Goal: Task Accomplishment & Management: Complete application form

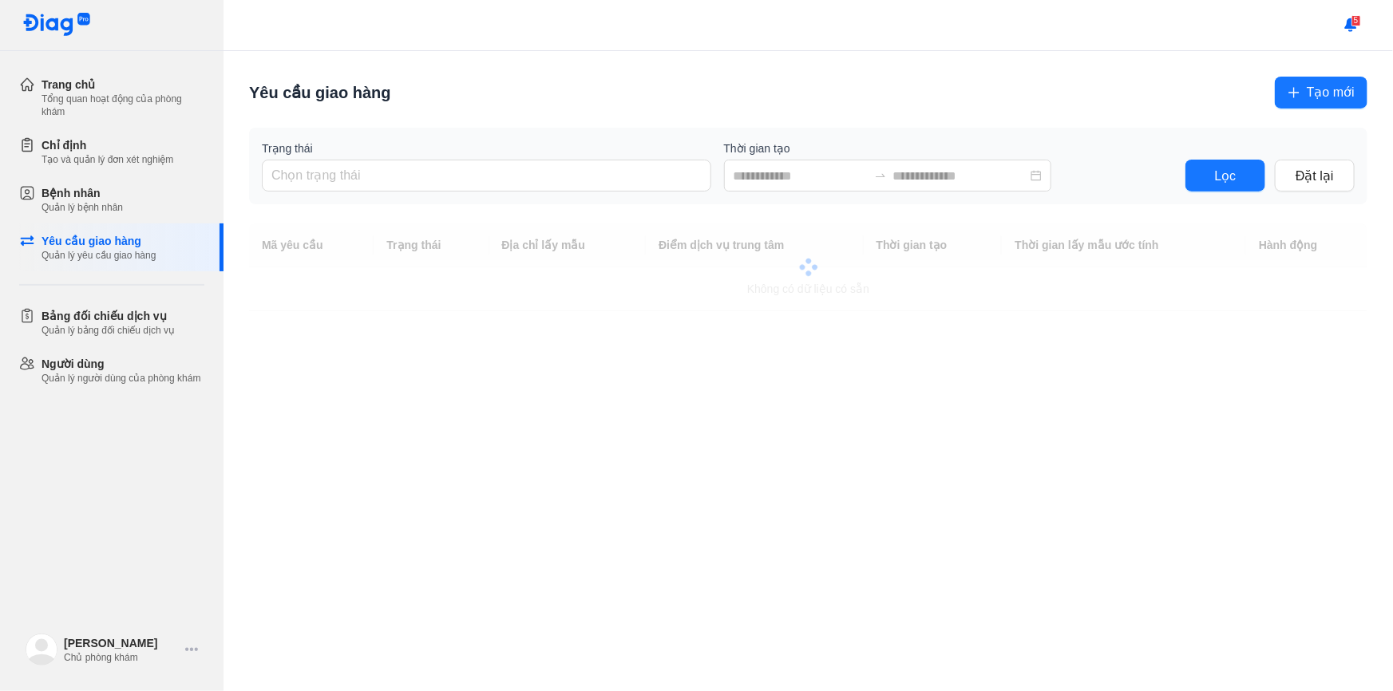
click at [1330, 94] on body "Trang chủ Tổng quan hoạt động của phòng khám Chỉ định Tạo và quản lý đơn xét ng…" at bounding box center [696, 345] width 1393 height 691
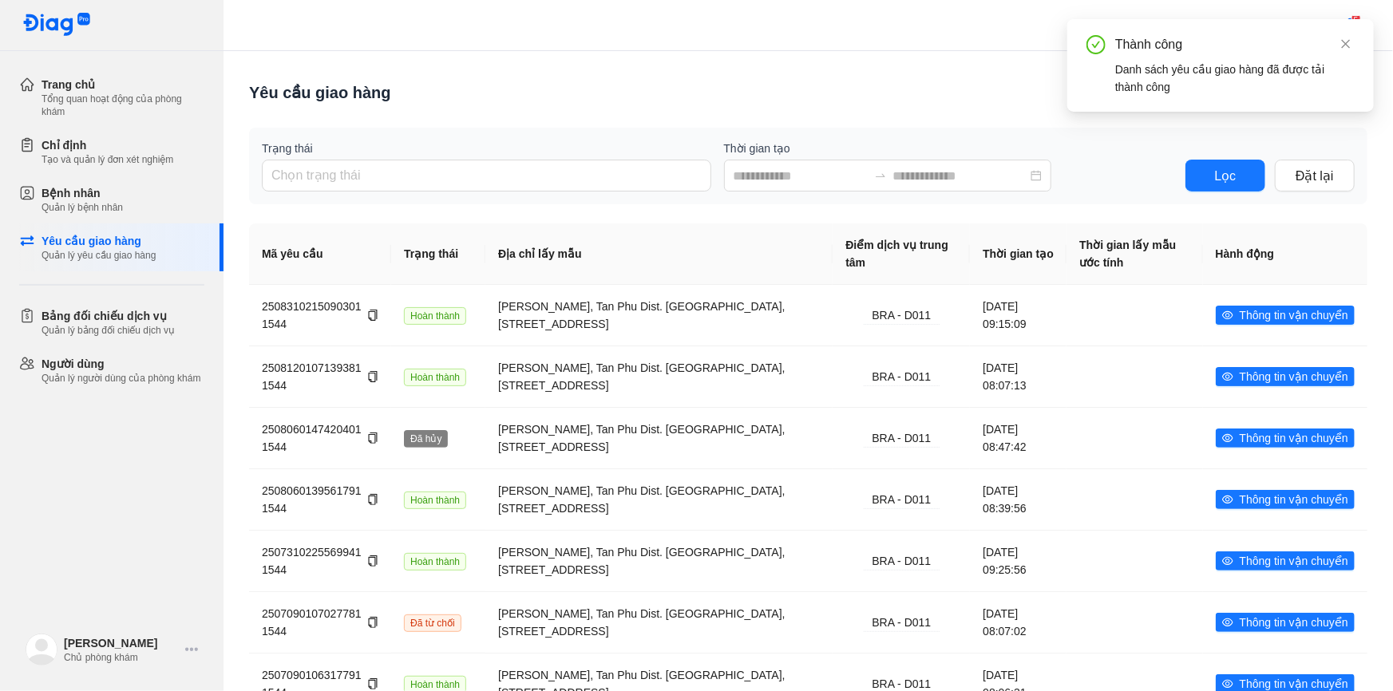
click at [1360, 41] on div "Thành công Danh sách yêu cầu giao hàng đã được tải thành công" at bounding box center [1220, 65] width 306 height 93
click at [1350, 41] on icon "close" at bounding box center [1345, 43] width 11 height 11
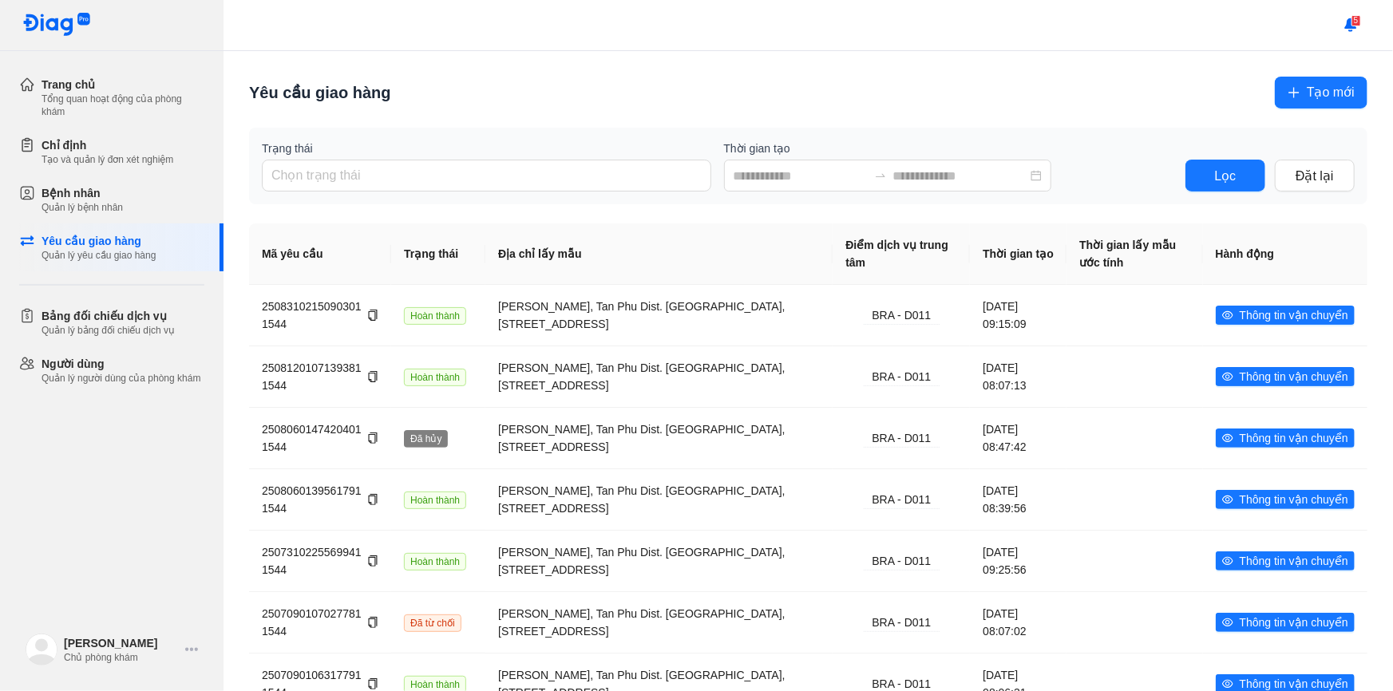
click at [1307, 97] on span "Tạo mới" at bounding box center [1331, 92] width 48 height 20
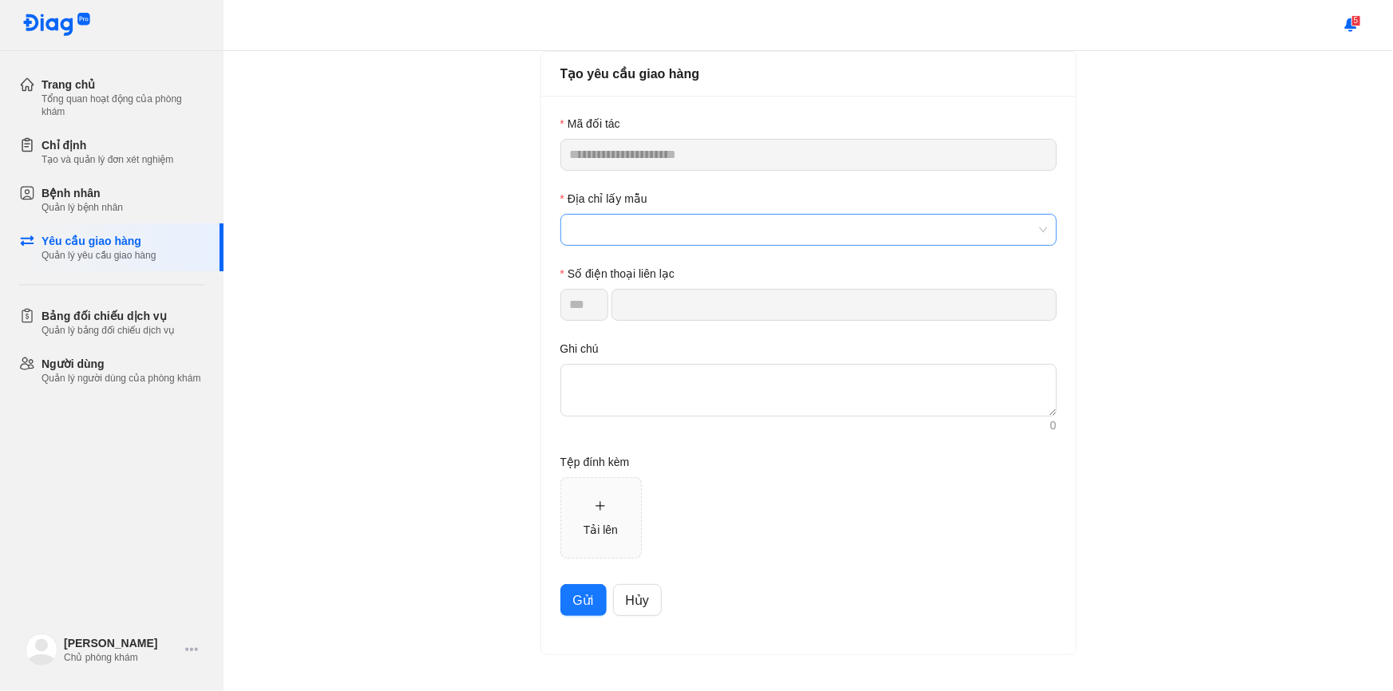
click at [677, 226] on span at bounding box center [808, 230] width 477 height 30
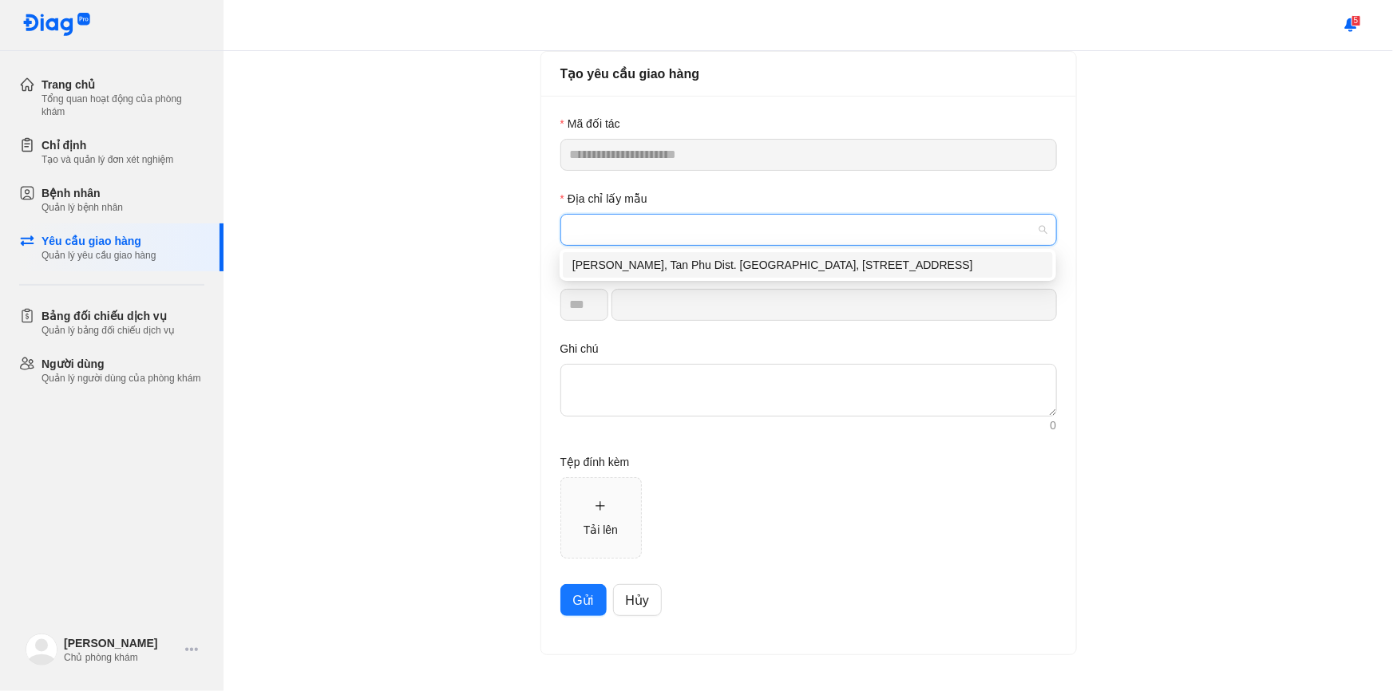
click at [668, 274] on div "[PERSON_NAME], Tan Phu Dist. [GEOGRAPHIC_DATA], [STREET_ADDRESS]" at bounding box center [807, 265] width 471 height 18
type input "*********"
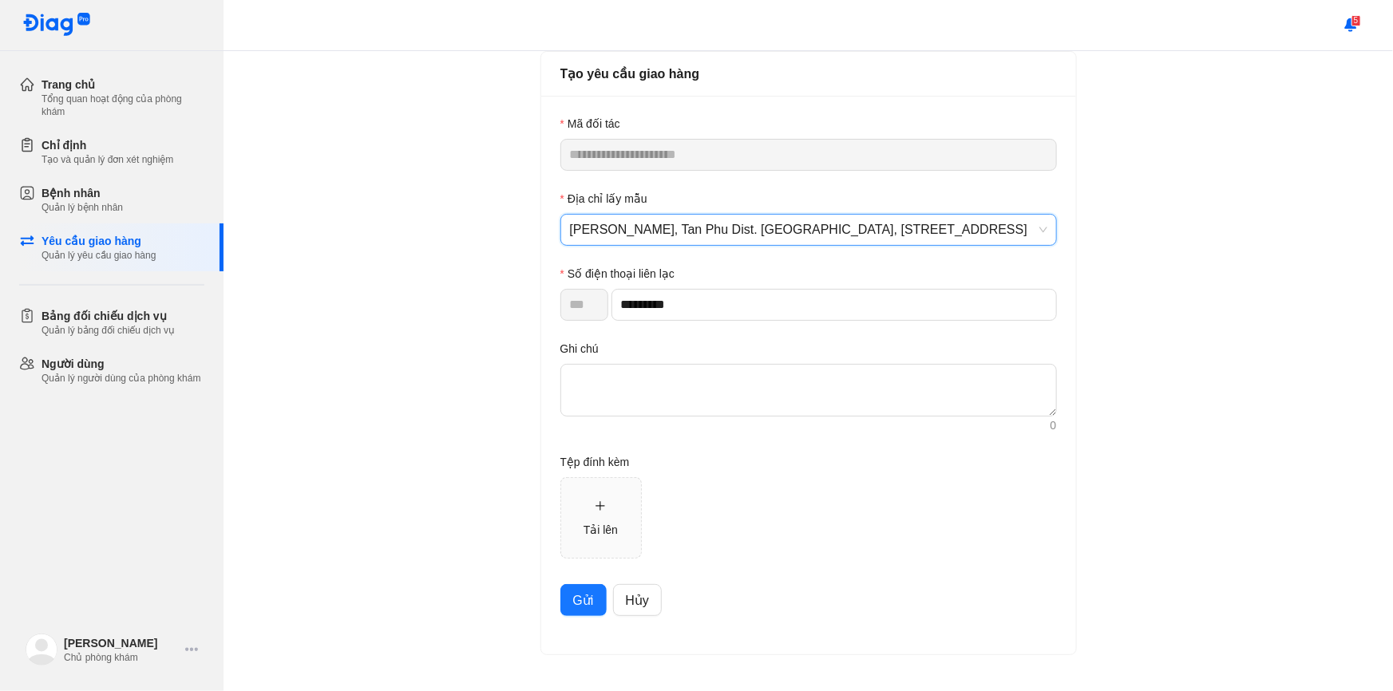
click at [563, 600] on button "Gửi" at bounding box center [583, 600] width 46 height 32
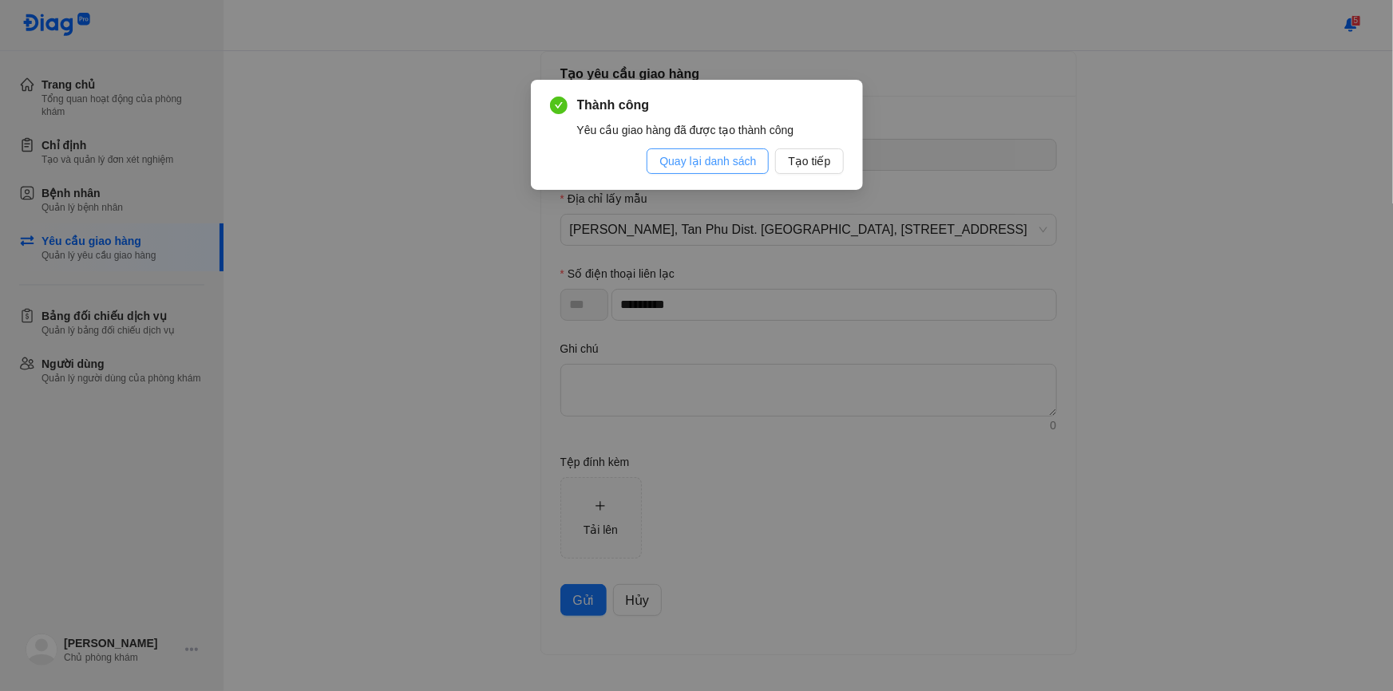
click at [728, 158] on span "Quay lại danh sách" at bounding box center [707, 161] width 97 height 18
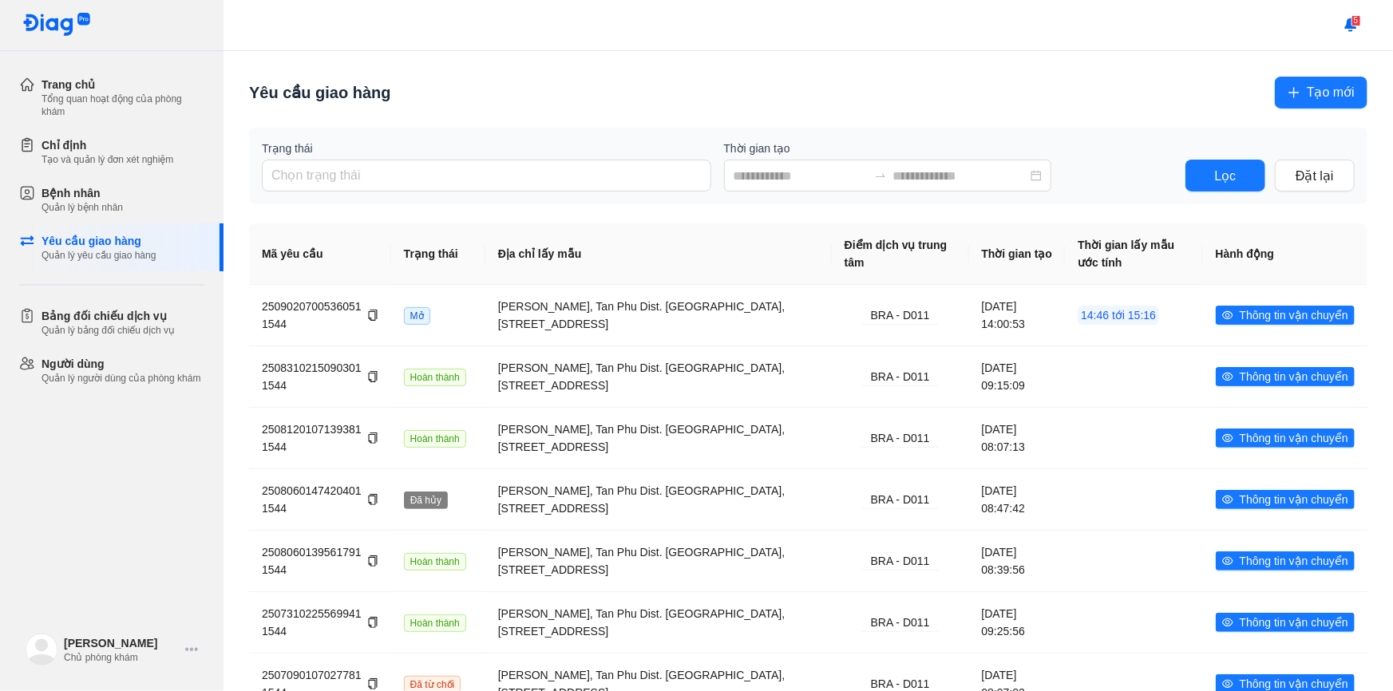
click at [1342, 101] on span "Tạo mới" at bounding box center [1331, 92] width 48 height 20
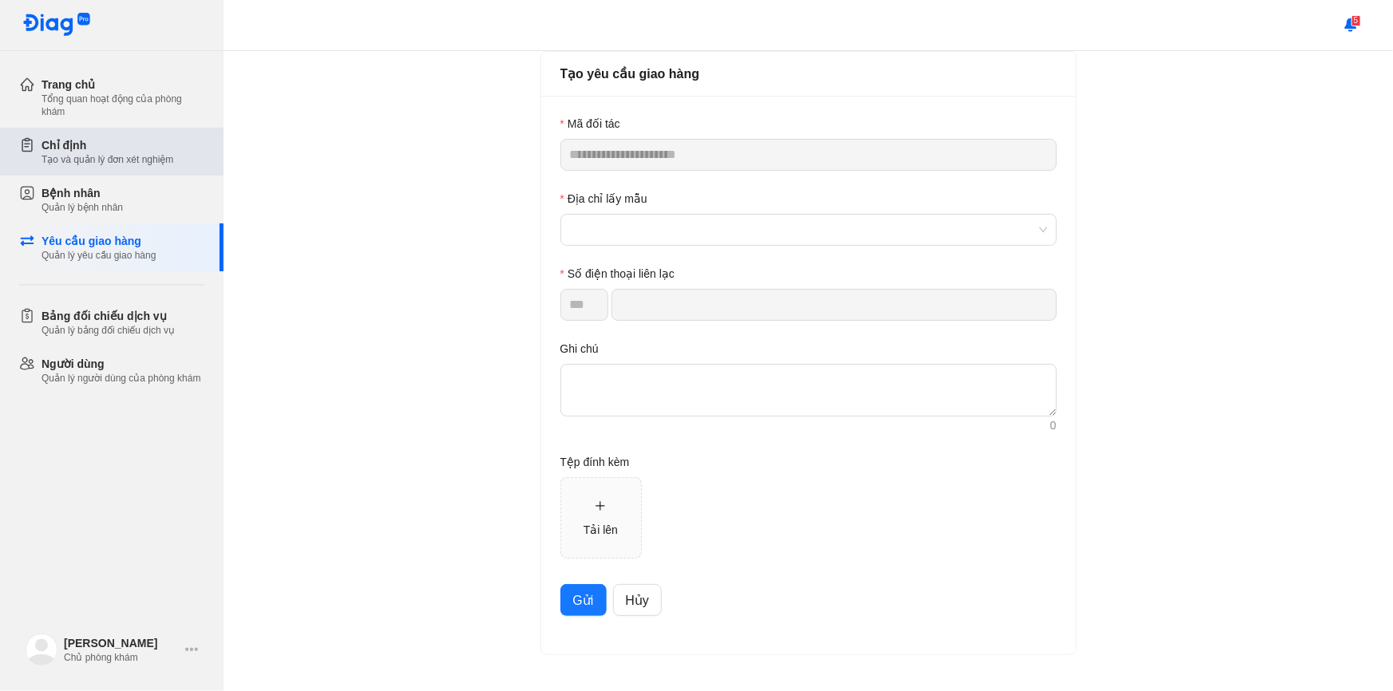
click at [128, 139] on div "Chỉ định" at bounding box center [108, 145] width 132 height 16
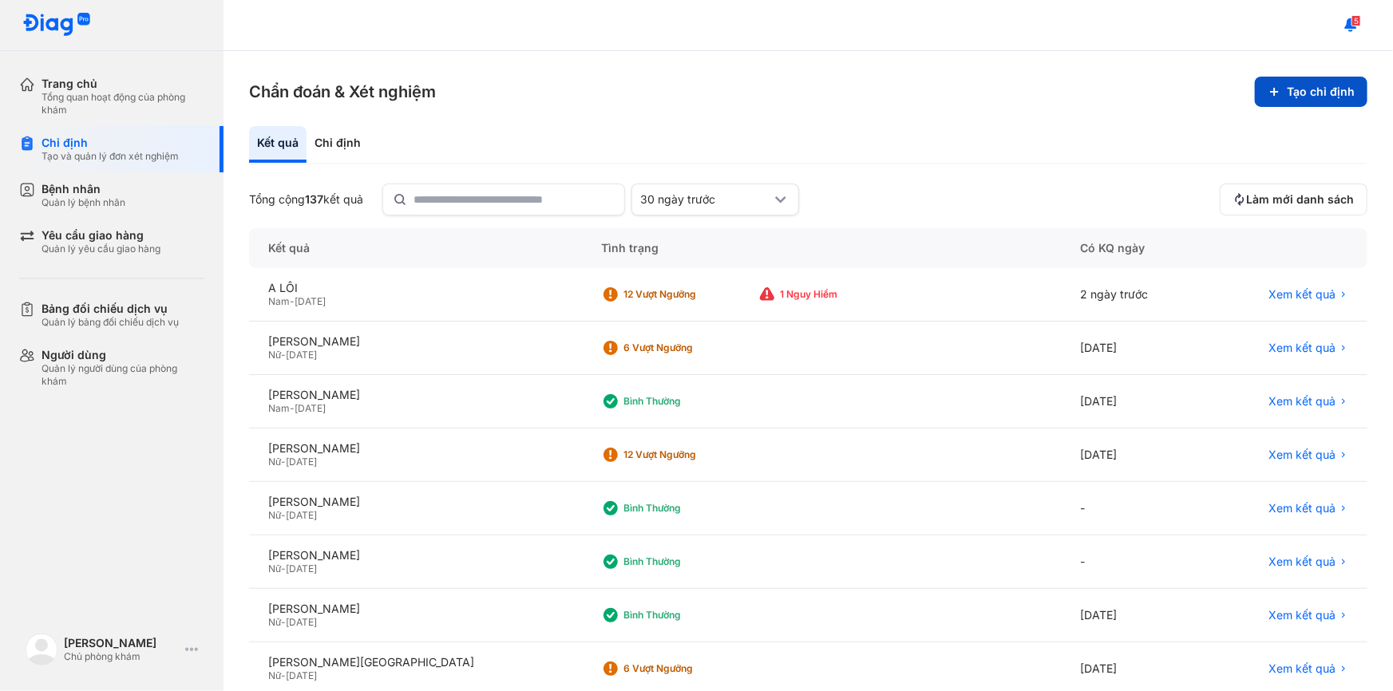
click at [1309, 86] on button "Tạo chỉ định" at bounding box center [1311, 92] width 113 height 30
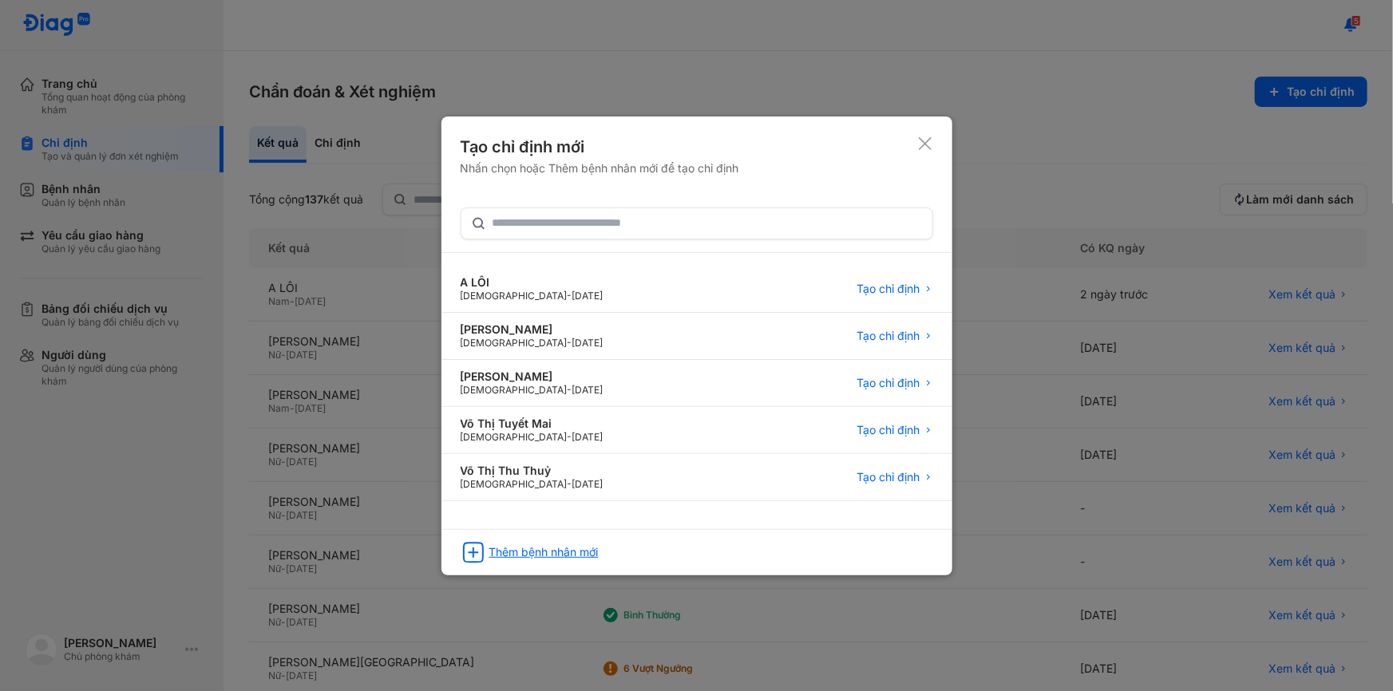
click at [555, 556] on div "Thêm bệnh nhân mới" at bounding box center [543, 552] width 109 height 14
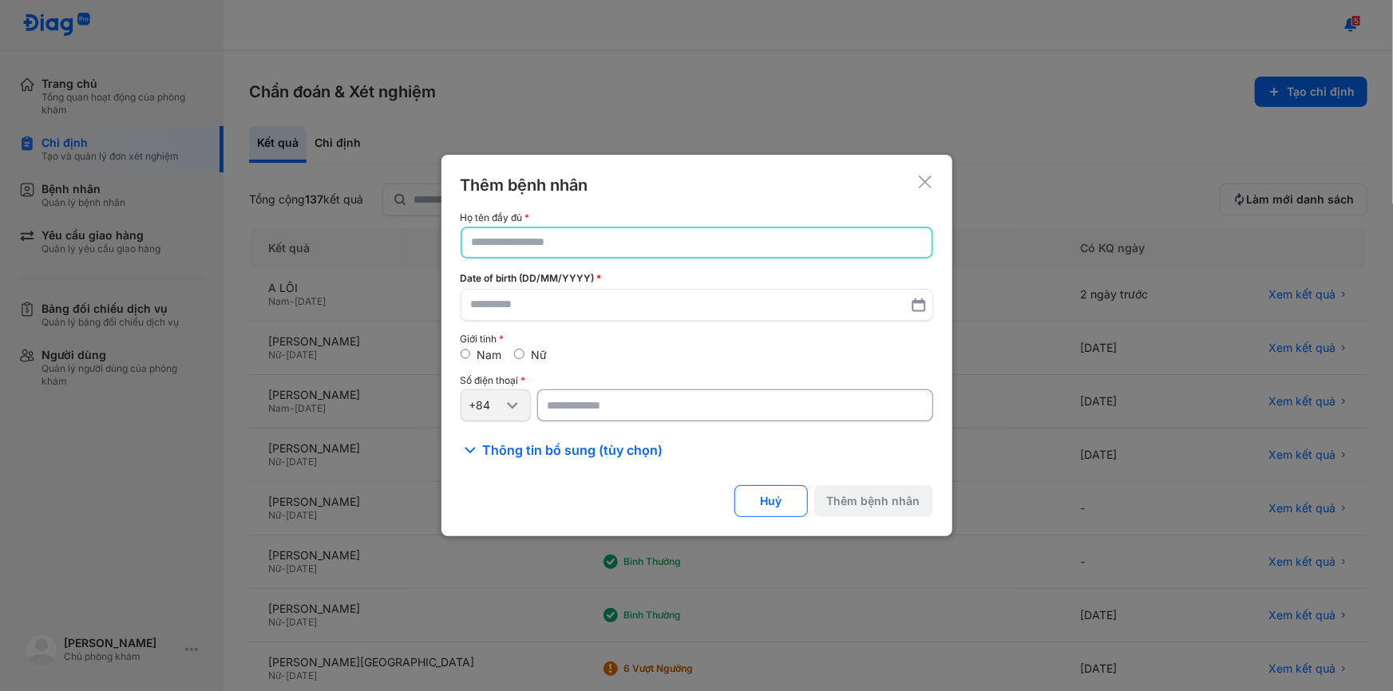
click at [582, 251] on input "text" at bounding box center [697, 242] width 450 height 29
type input "**********"
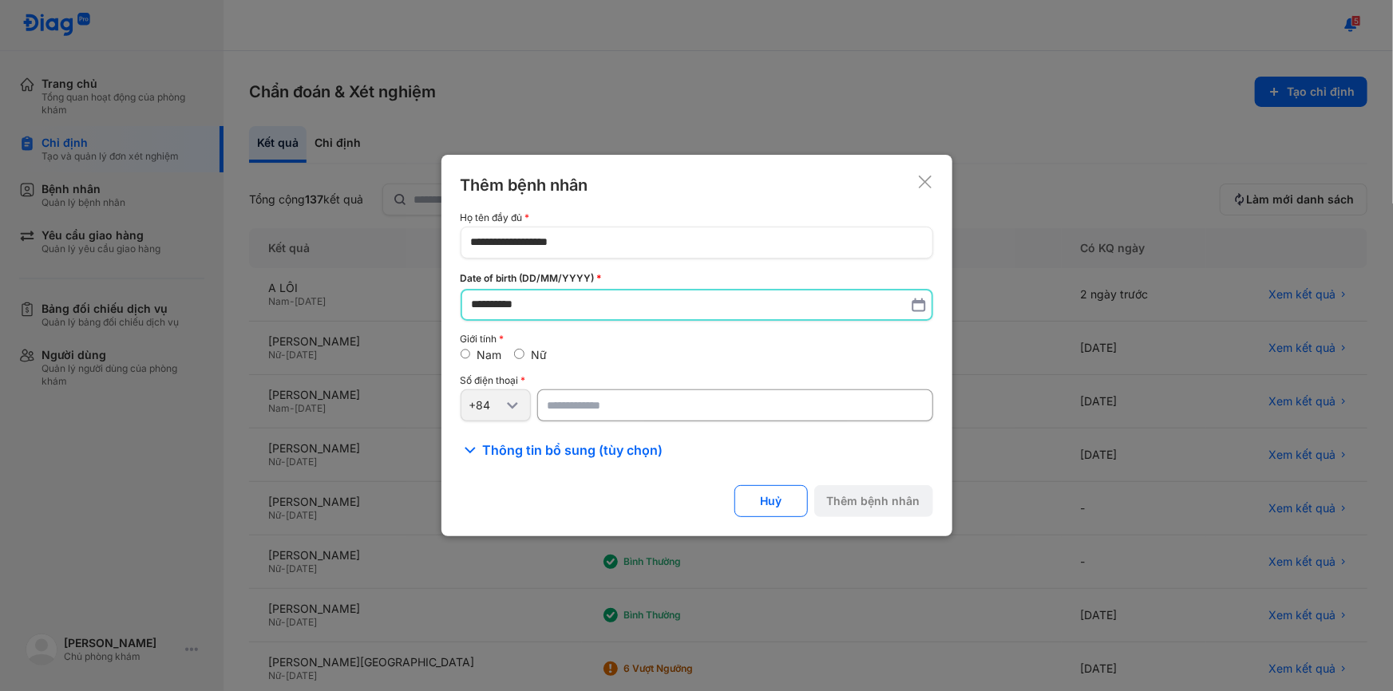
type input "**********"
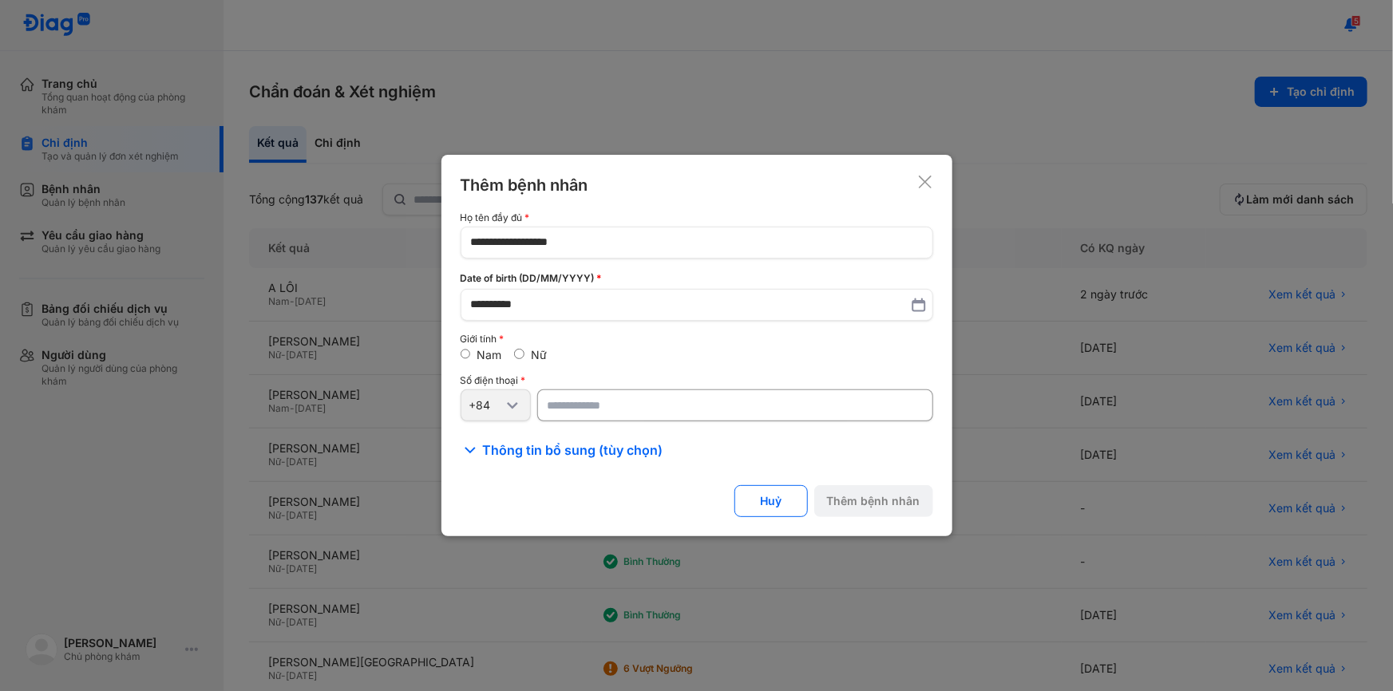
click at [579, 398] on input "number" at bounding box center [735, 405] width 396 height 32
click at [548, 462] on div "**********" at bounding box center [696, 346] width 511 height 382
click at [553, 456] on span "Thông tin bổ sung (tùy chọn)" at bounding box center [573, 450] width 180 height 19
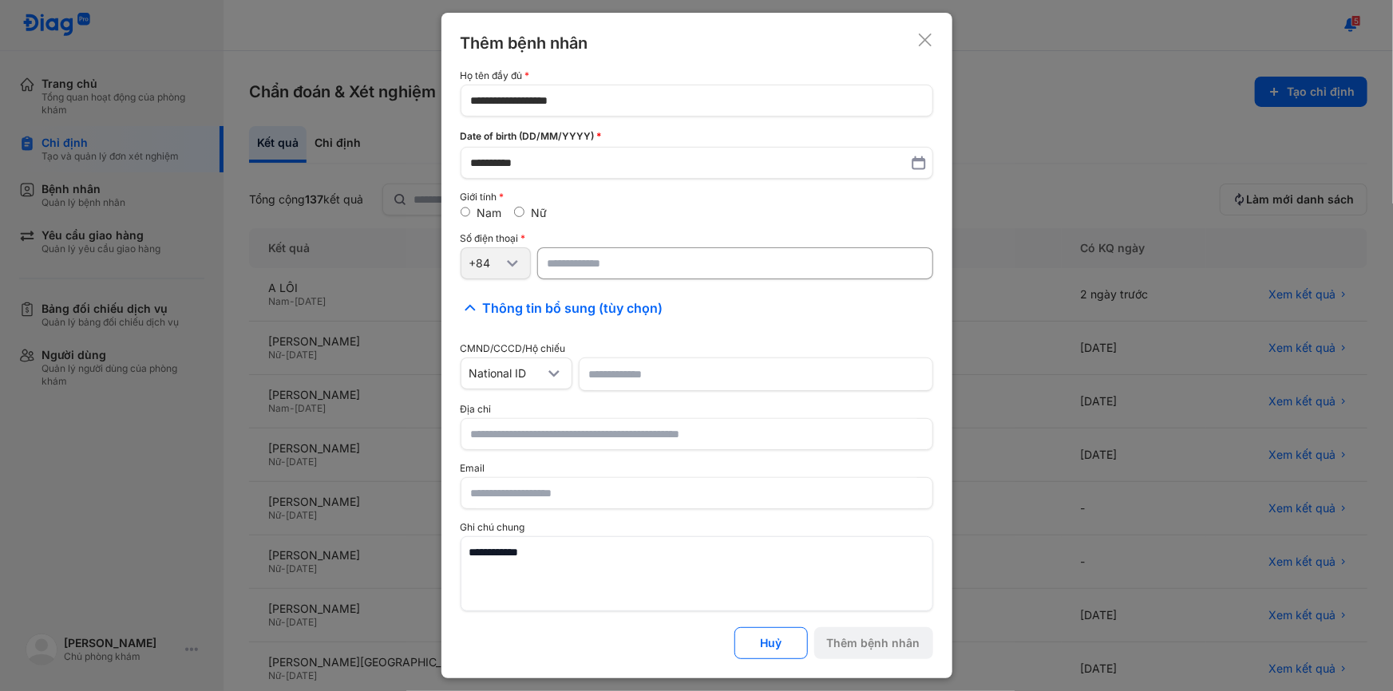
click at [624, 279] on input "number" at bounding box center [735, 263] width 396 height 32
click at [648, 373] on input at bounding box center [756, 374] width 334 height 32
click at [601, 437] on input "text" at bounding box center [697, 434] width 452 height 29
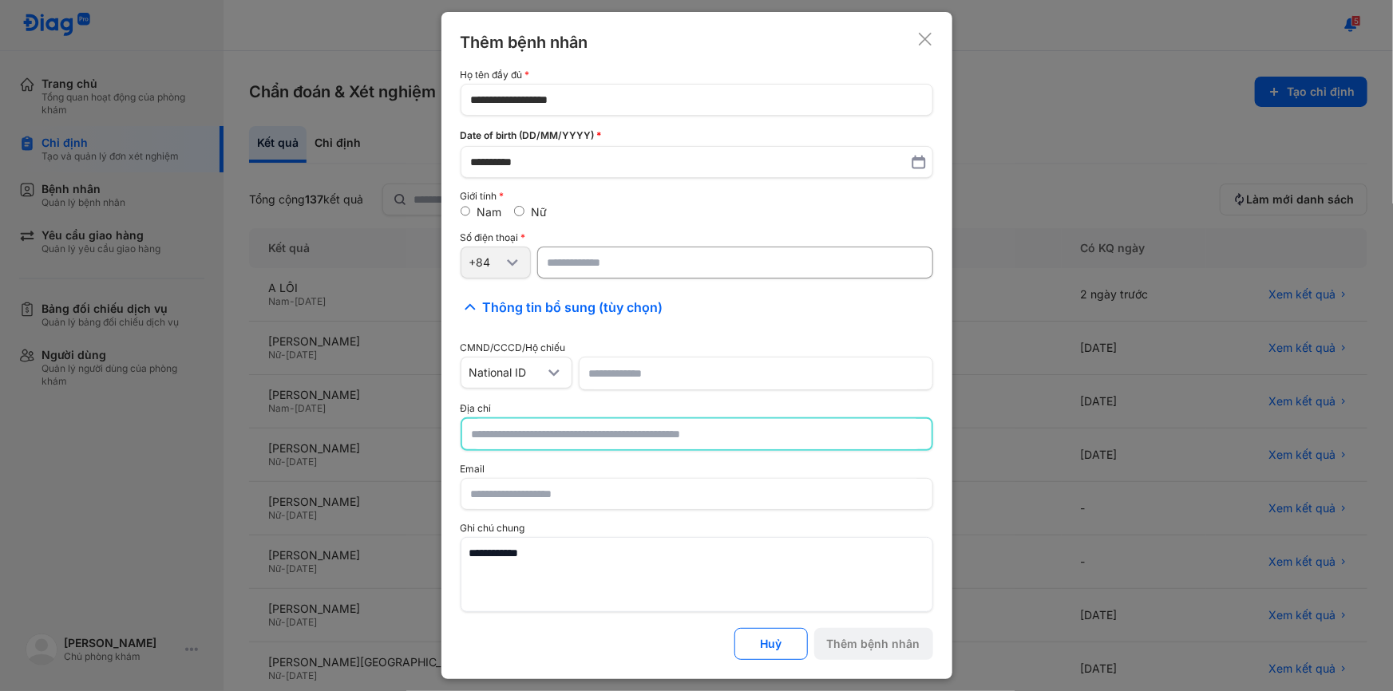
click at [607, 269] on input "number" at bounding box center [735, 263] width 396 height 32
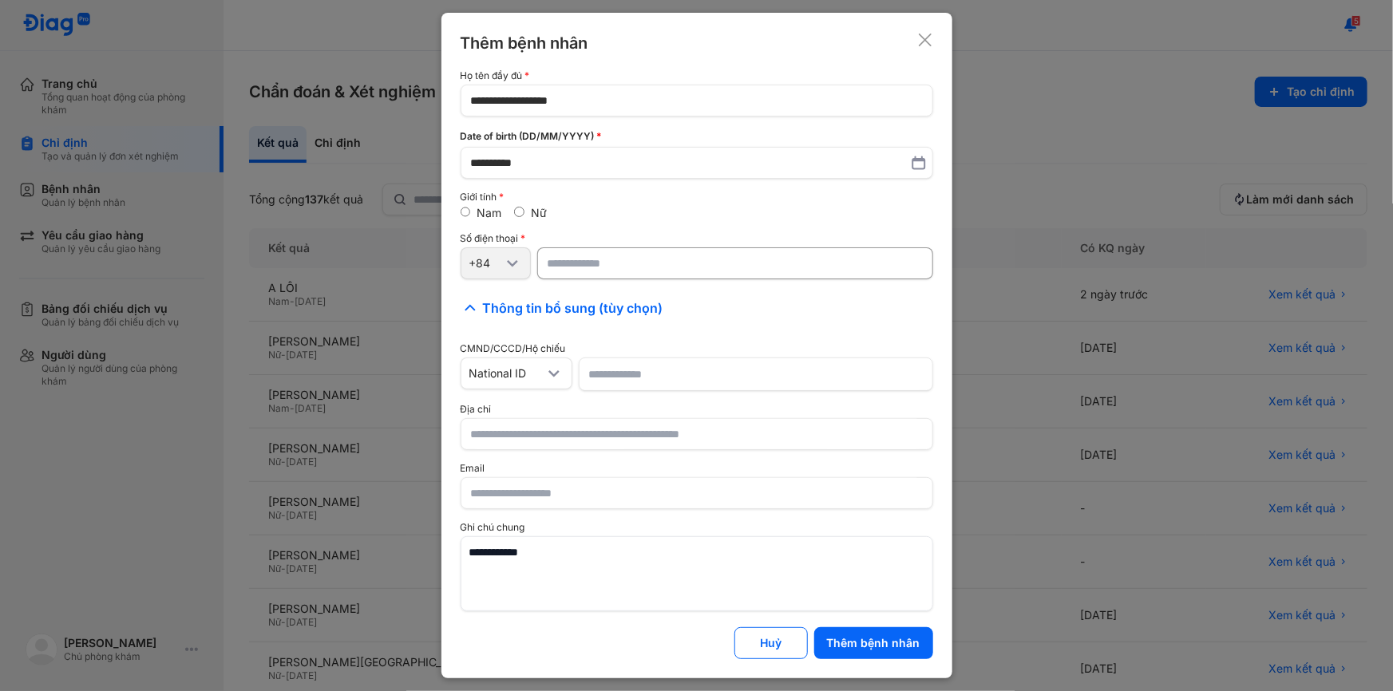
type input "**********"
click at [628, 371] on input at bounding box center [756, 374] width 334 height 32
type input "**********"
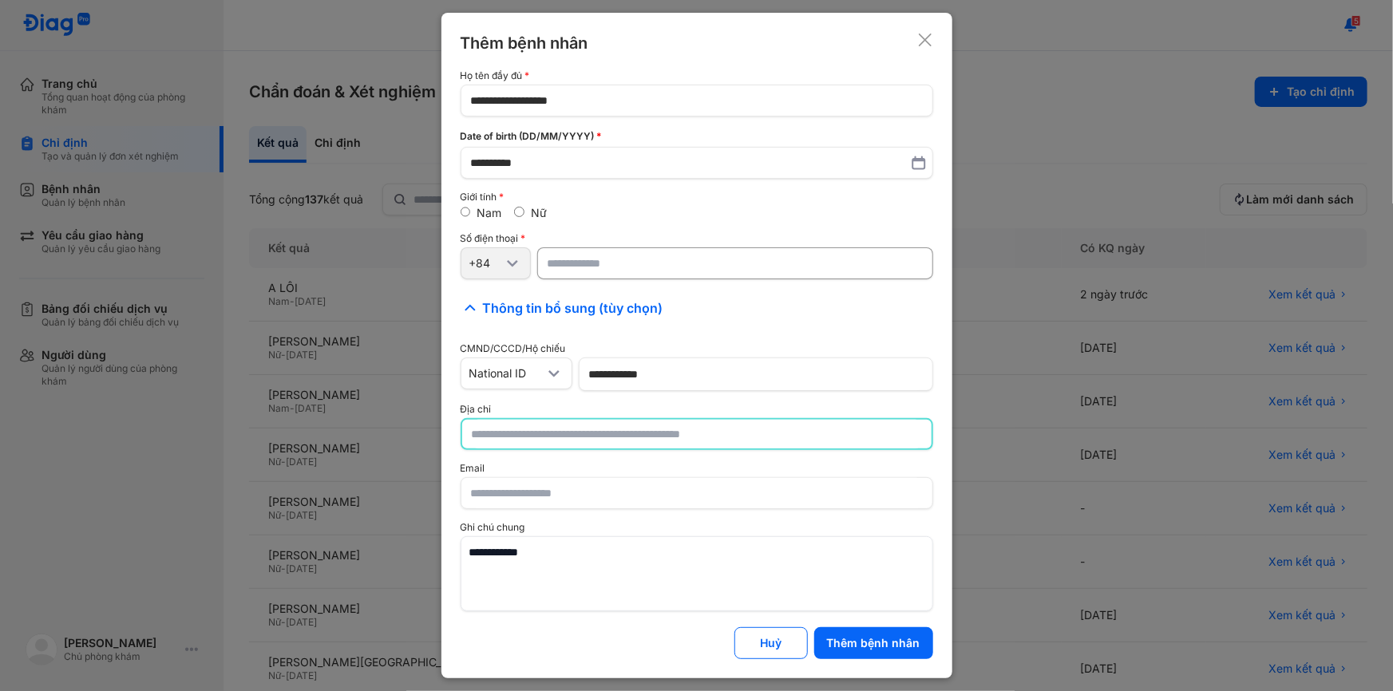
click at [641, 436] on input "text" at bounding box center [697, 434] width 450 height 29
click at [556, 435] on input "**********" at bounding box center [697, 434] width 450 height 29
type input "**********"
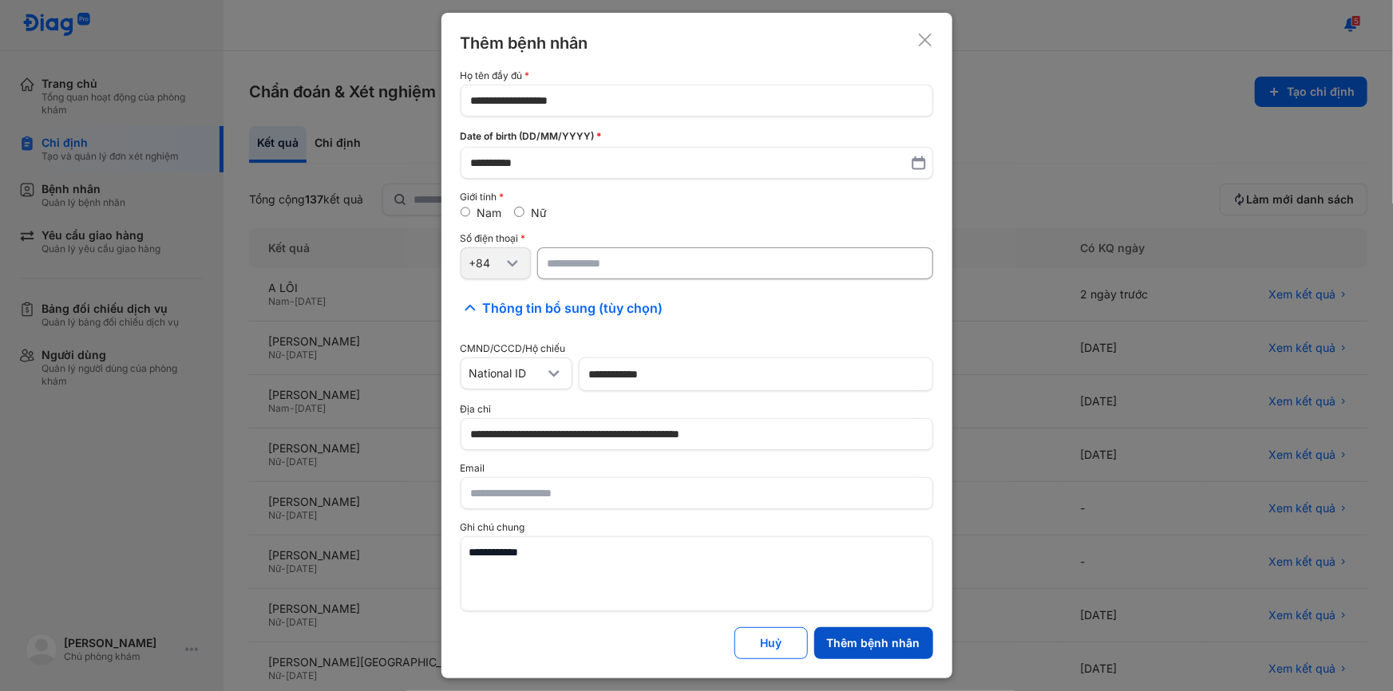
click at [879, 645] on button "Thêm bệnh nhân" at bounding box center [873, 643] width 119 height 32
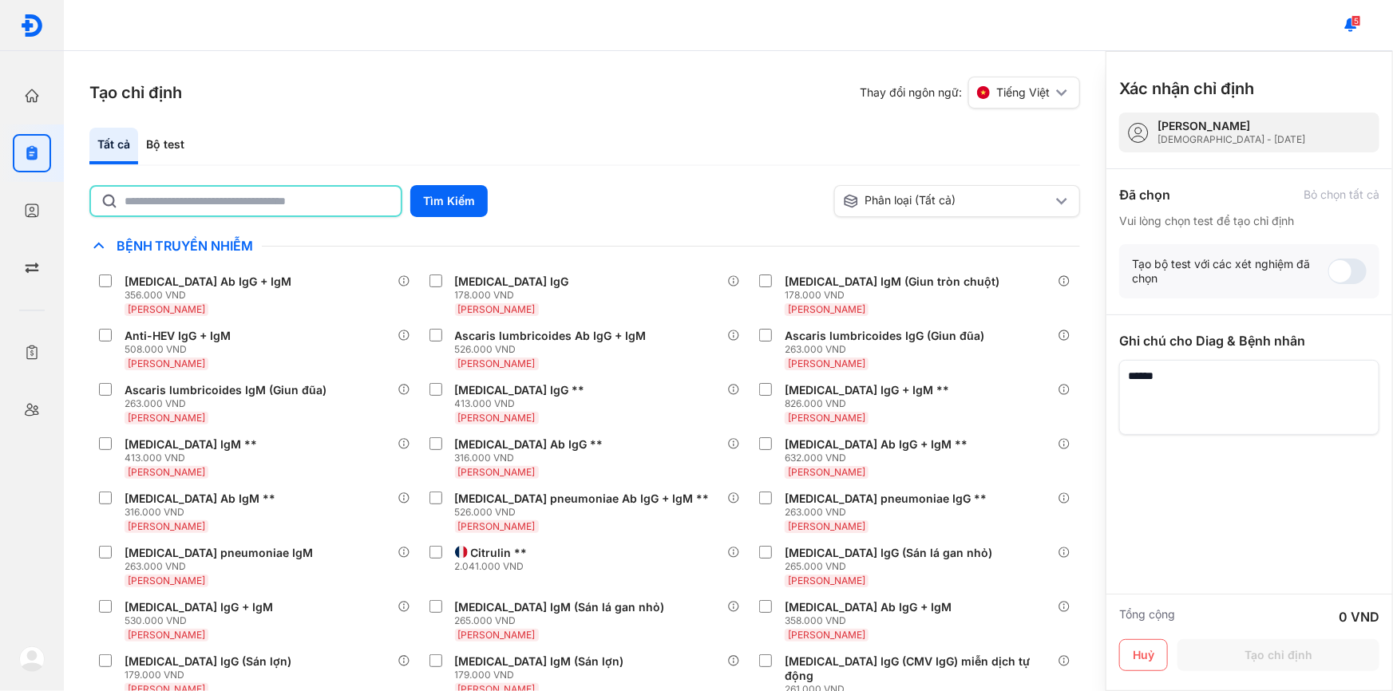
click at [290, 204] on input "text" at bounding box center [258, 201] width 267 height 29
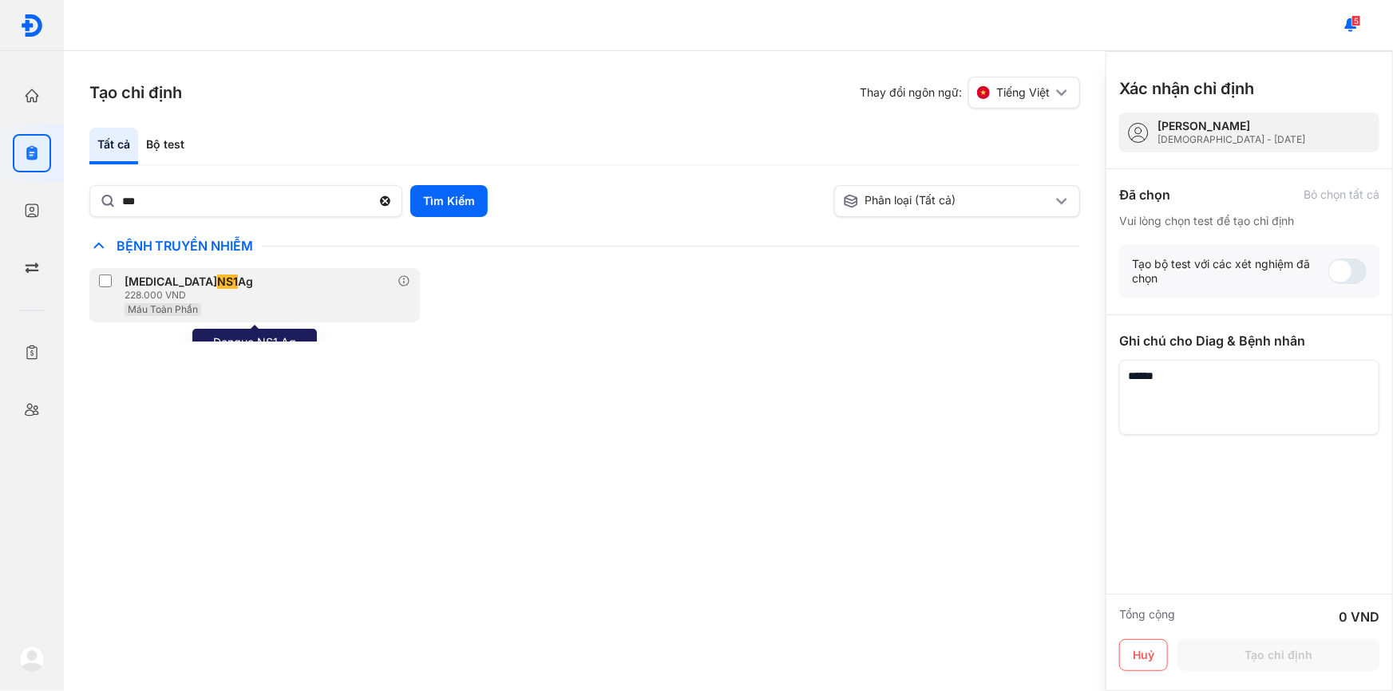
click at [154, 283] on div "[MEDICAL_DATA] NS1 Ag" at bounding box center [189, 282] width 129 height 14
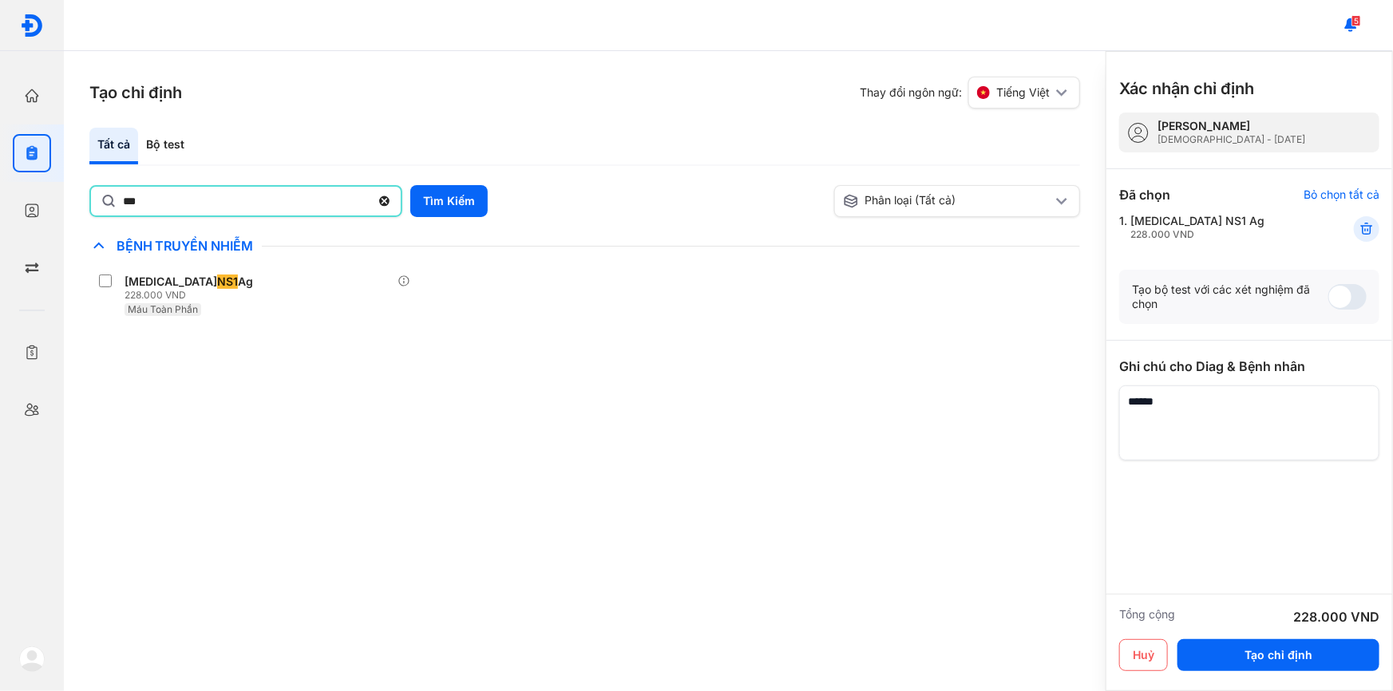
click at [179, 198] on input "***" at bounding box center [246, 201] width 247 height 29
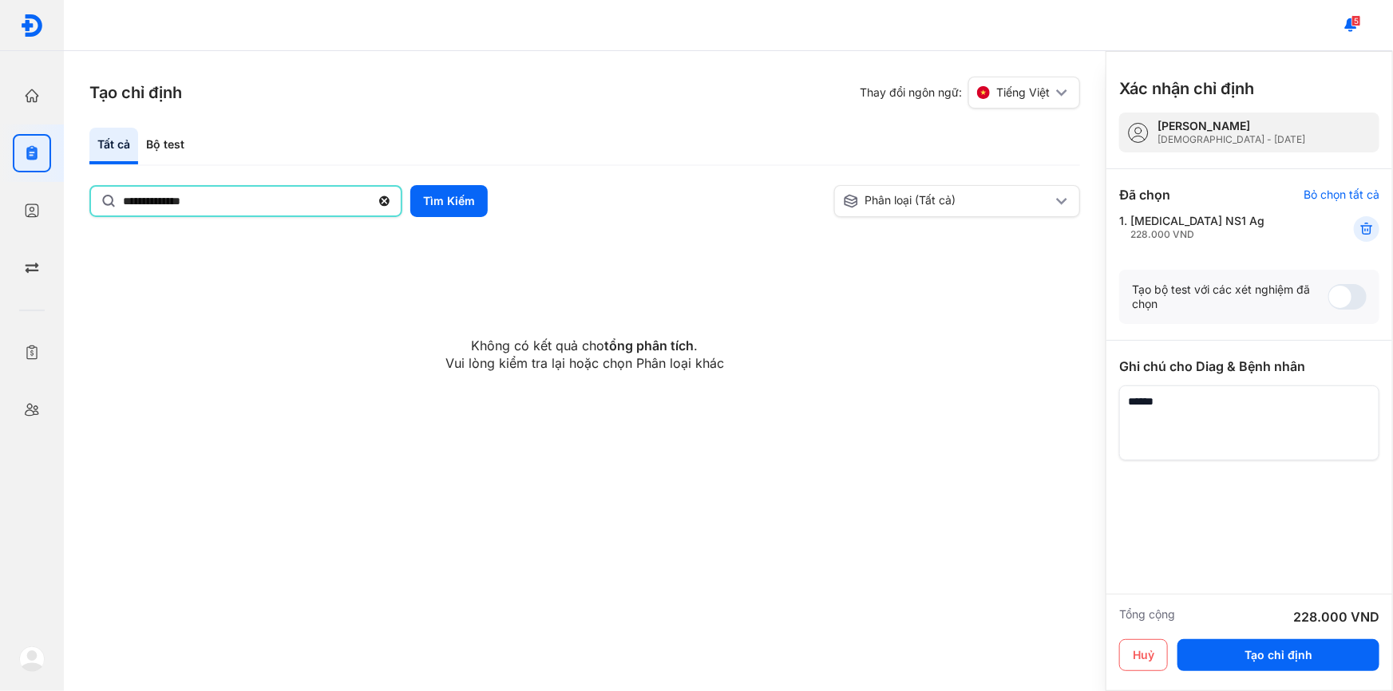
type input "**********"
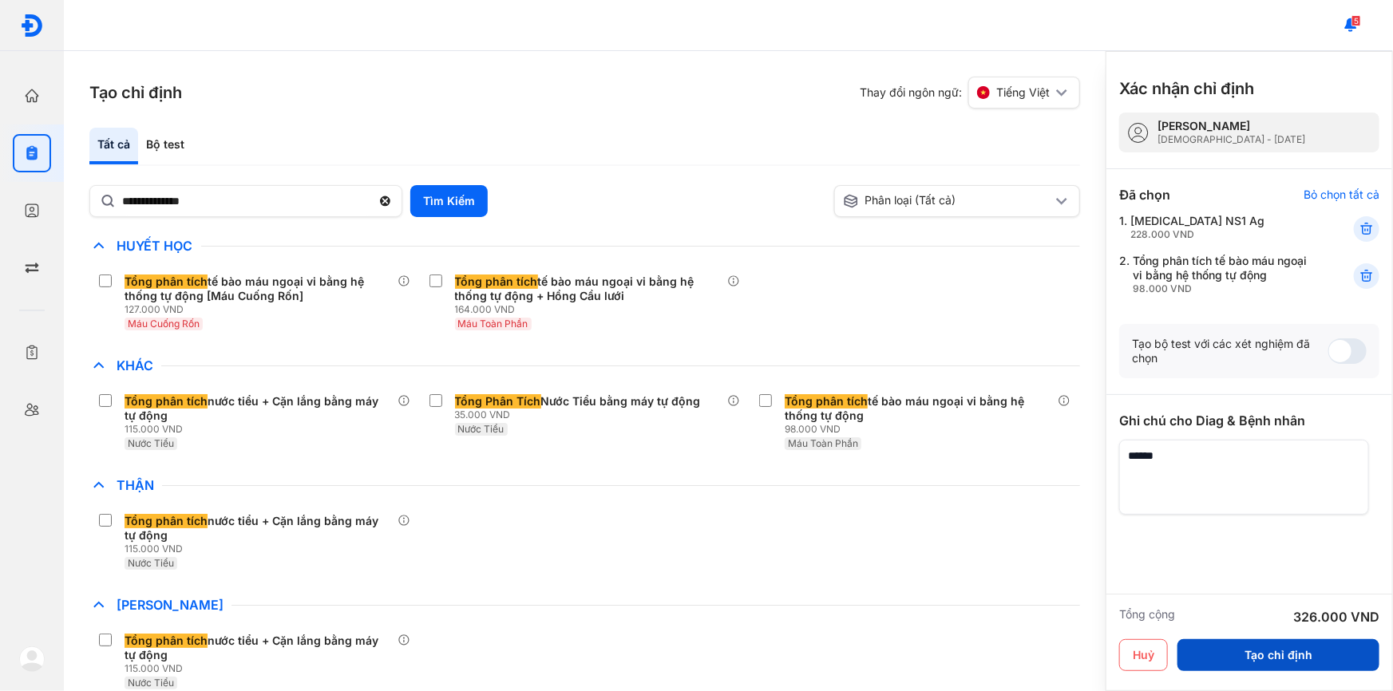
click at [1278, 640] on button "Tạo chỉ định" at bounding box center [1278, 655] width 202 height 32
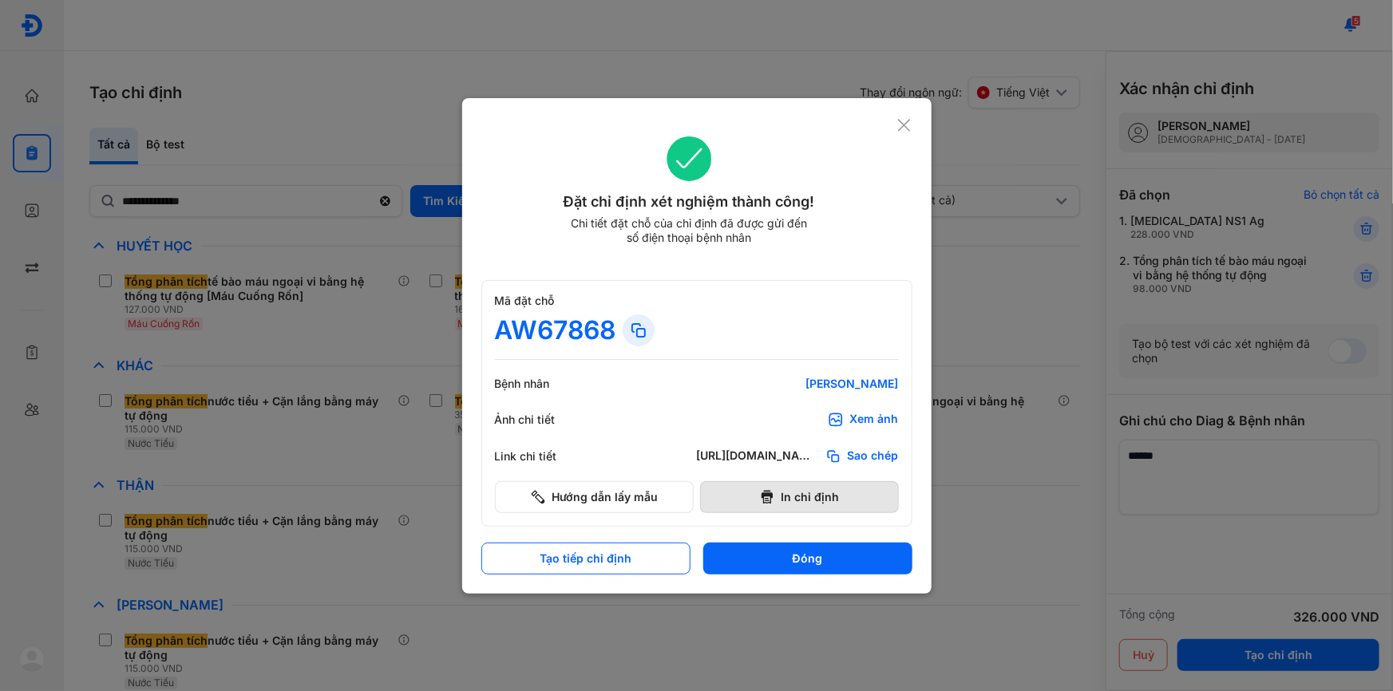
click at [870, 481] on button "In chỉ định" at bounding box center [799, 497] width 199 height 32
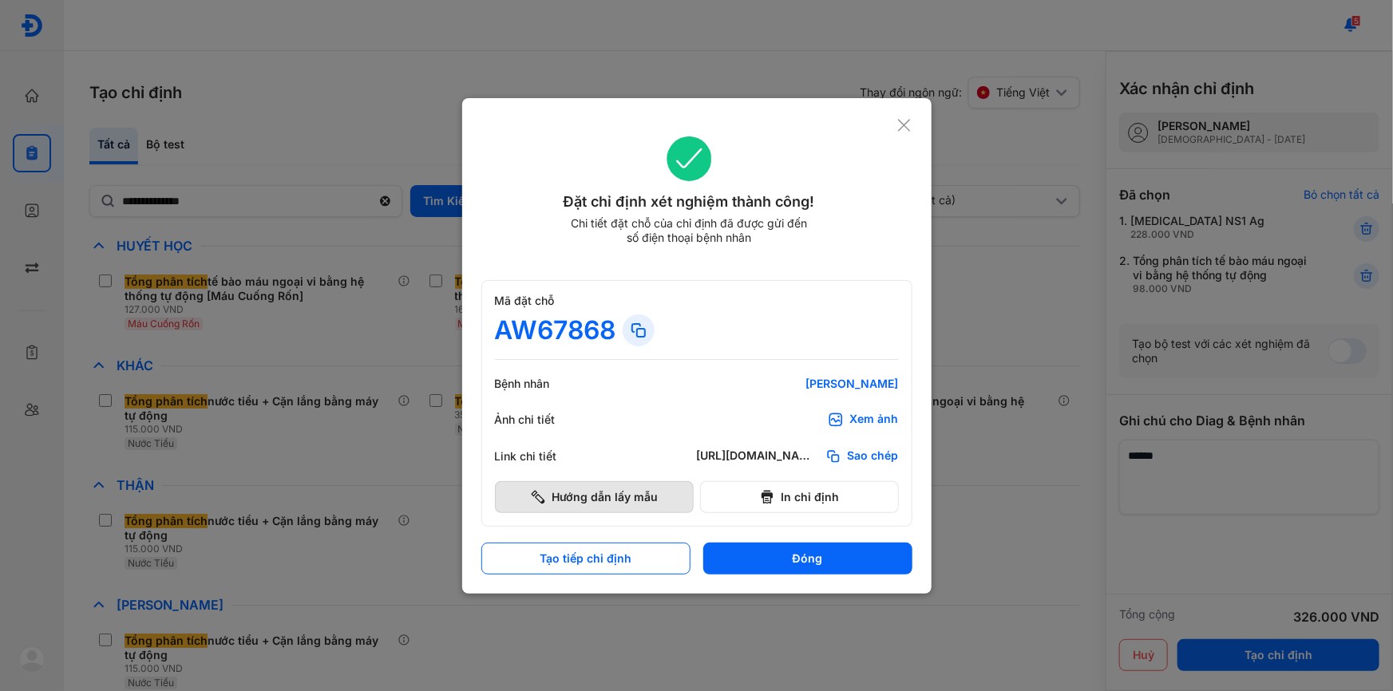
click at [640, 493] on button "Hướng dẫn lấy mẫu" at bounding box center [594, 497] width 199 height 32
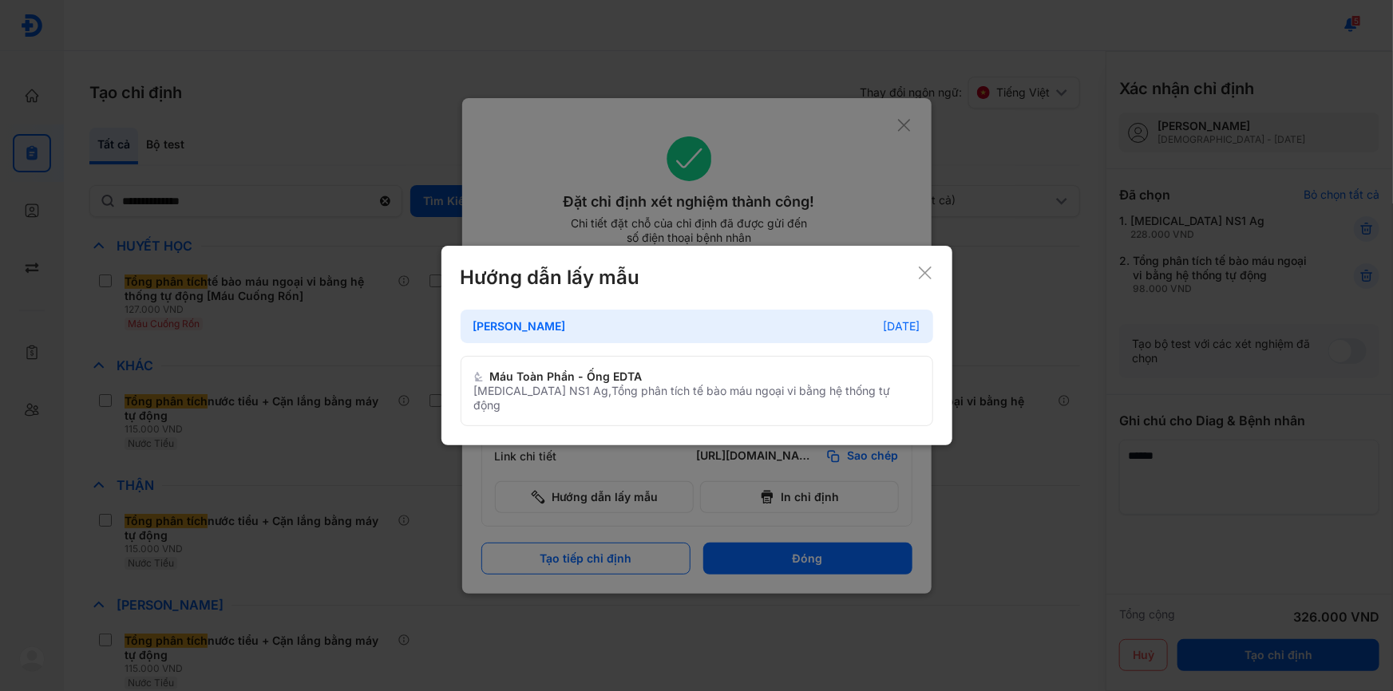
click at [921, 281] on icon at bounding box center [925, 273] width 16 height 16
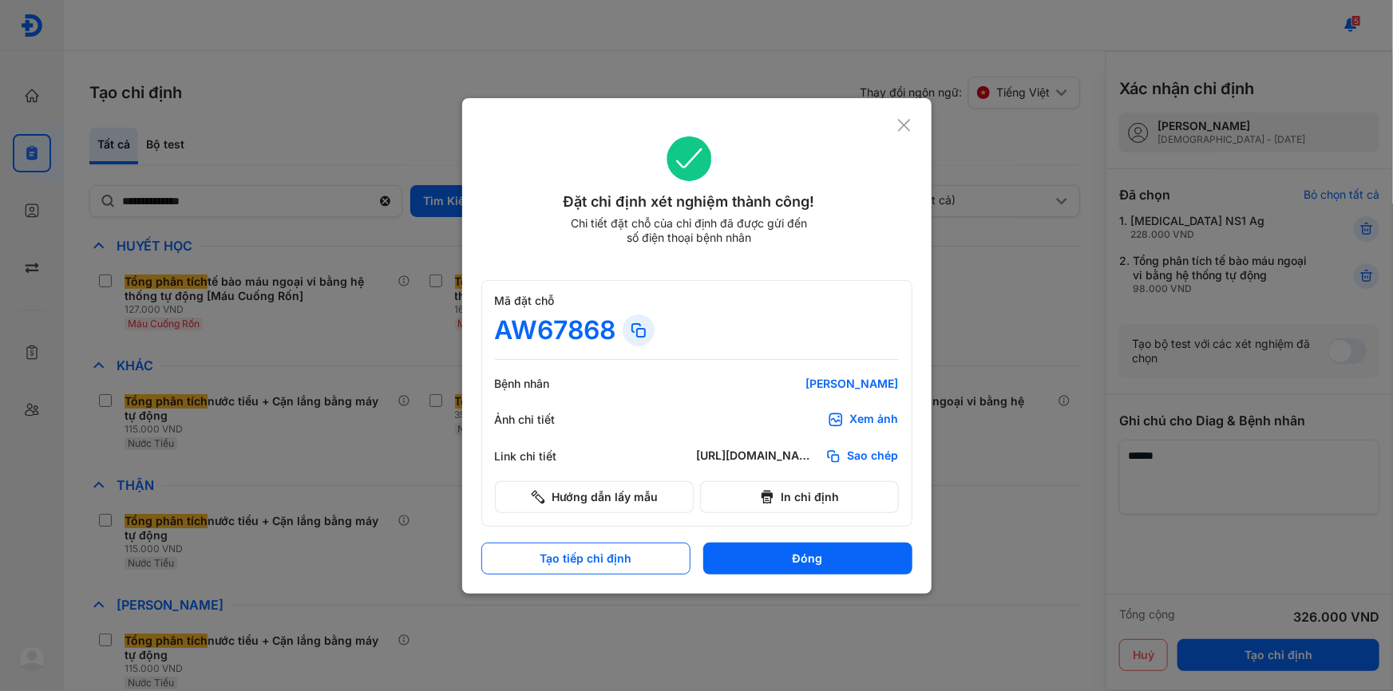
click at [845, 417] on div "Xem ảnh" at bounding box center [863, 420] width 71 height 16
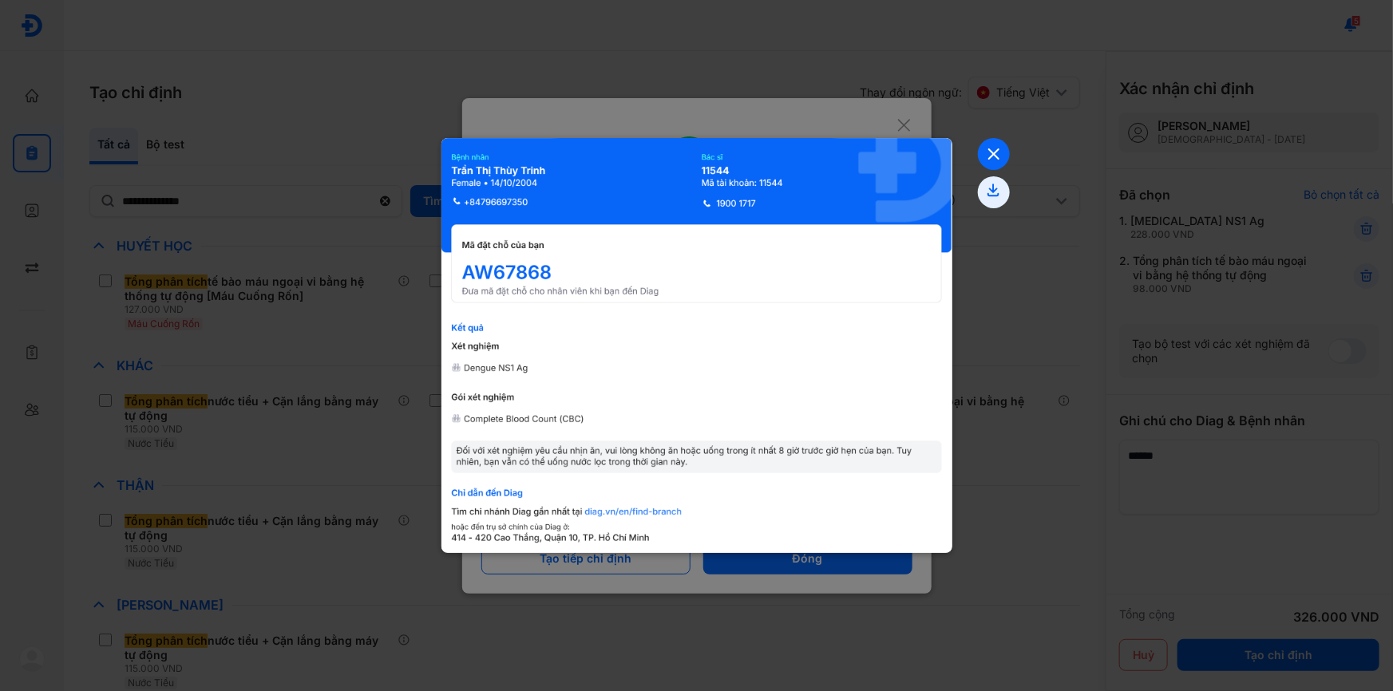
click at [984, 145] on icon at bounding box center [994, 154] width 32 height 32
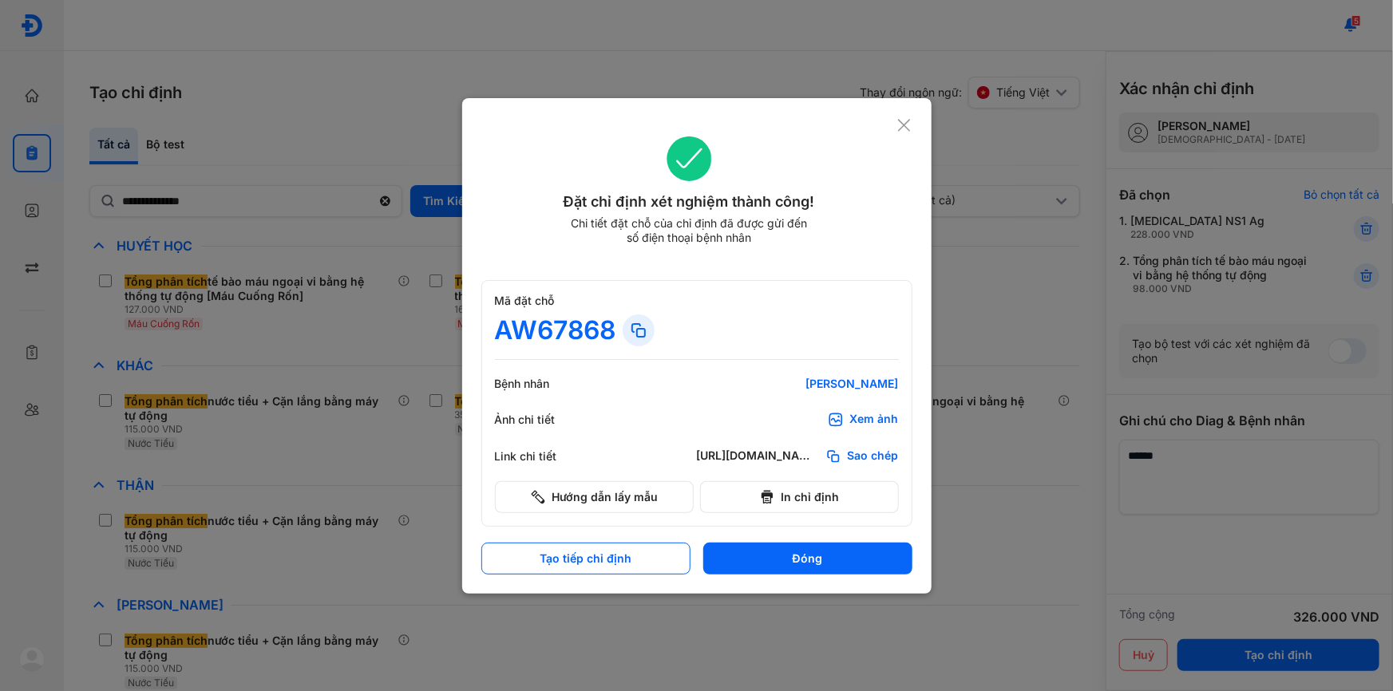
click at [907, 122] on use at bounding box center [904, 125] width 12 height 12
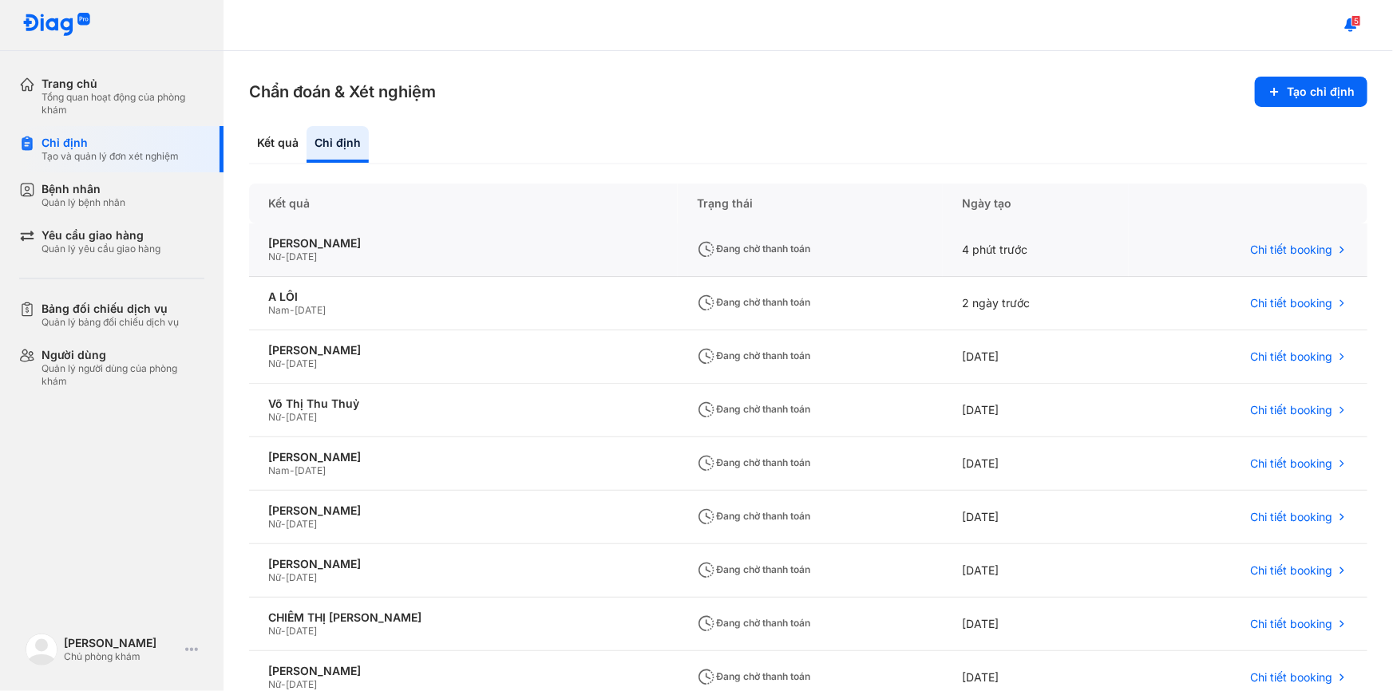
click at [450, 259] on div "Nữ - [DATE]" at bounding box center [463, 257] width 390 height 13
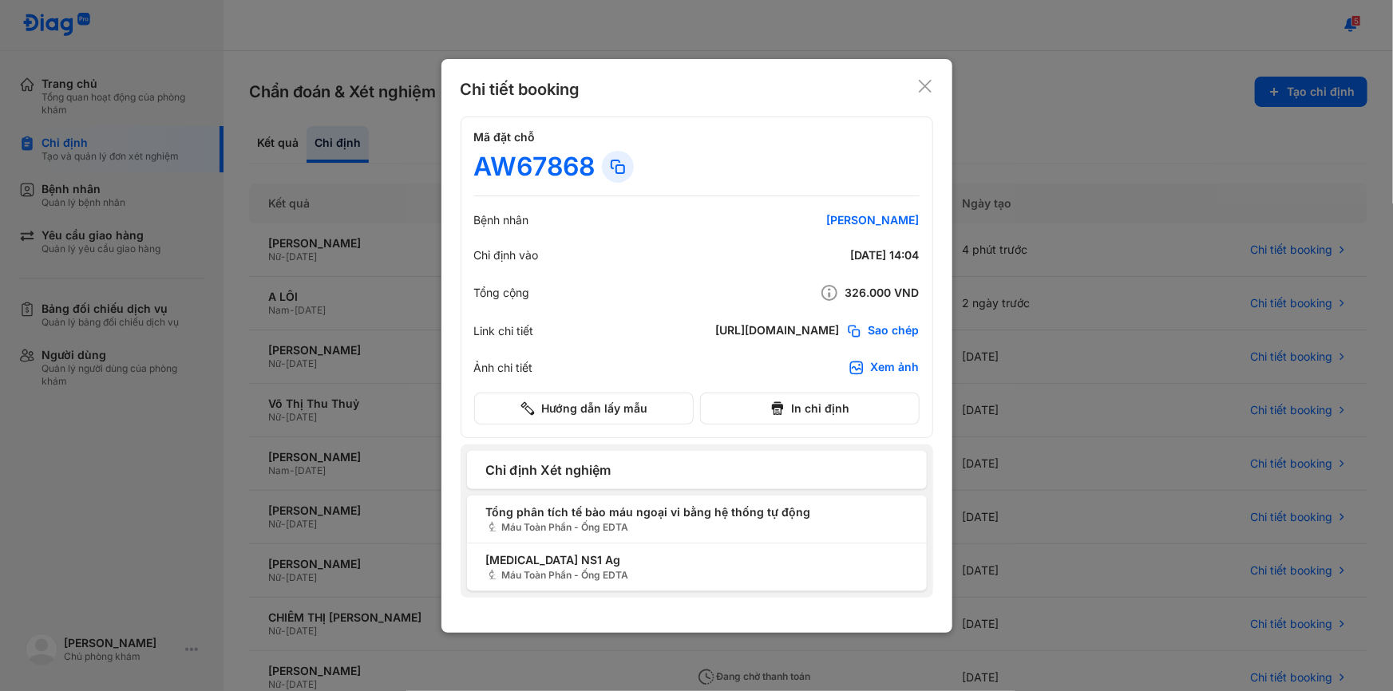
click at [888, 360] on div "Xem ảnh" at bounding box center [895, 368] width 49 height 16
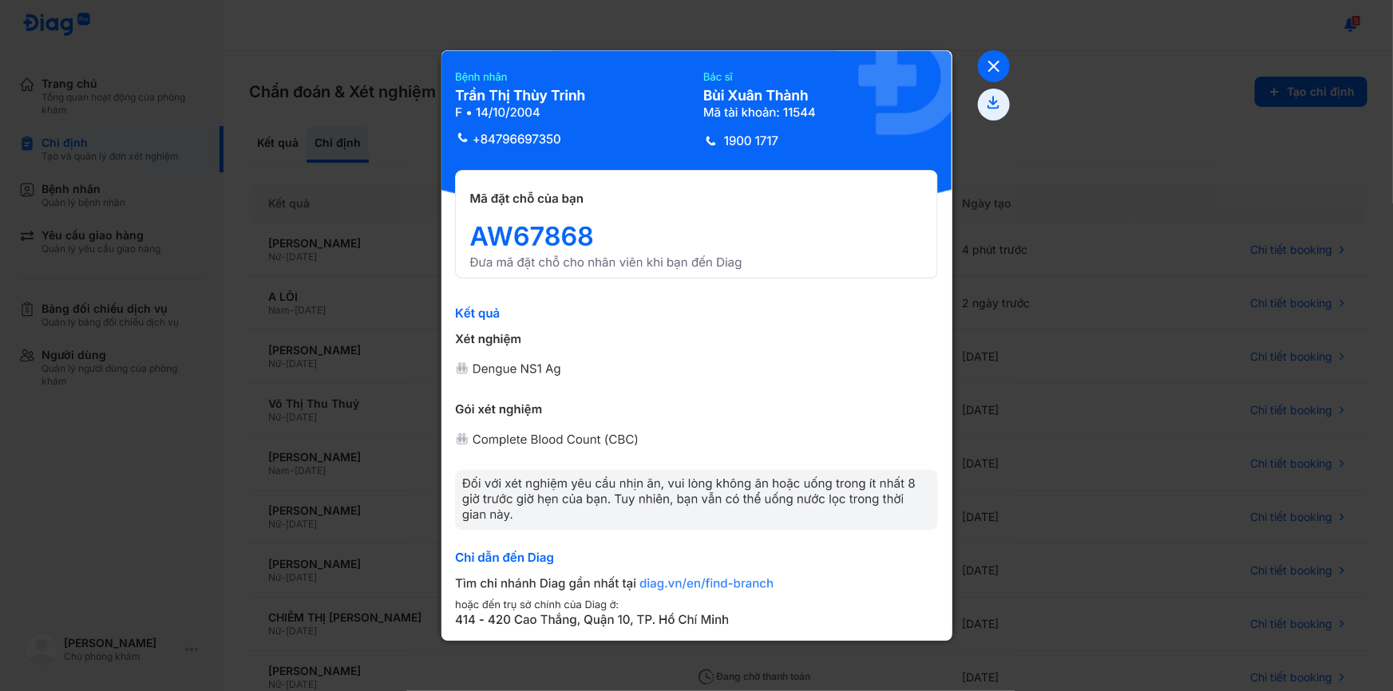
click at [999, 69] on icon at bounding box center [994, 66] width 32 height 32
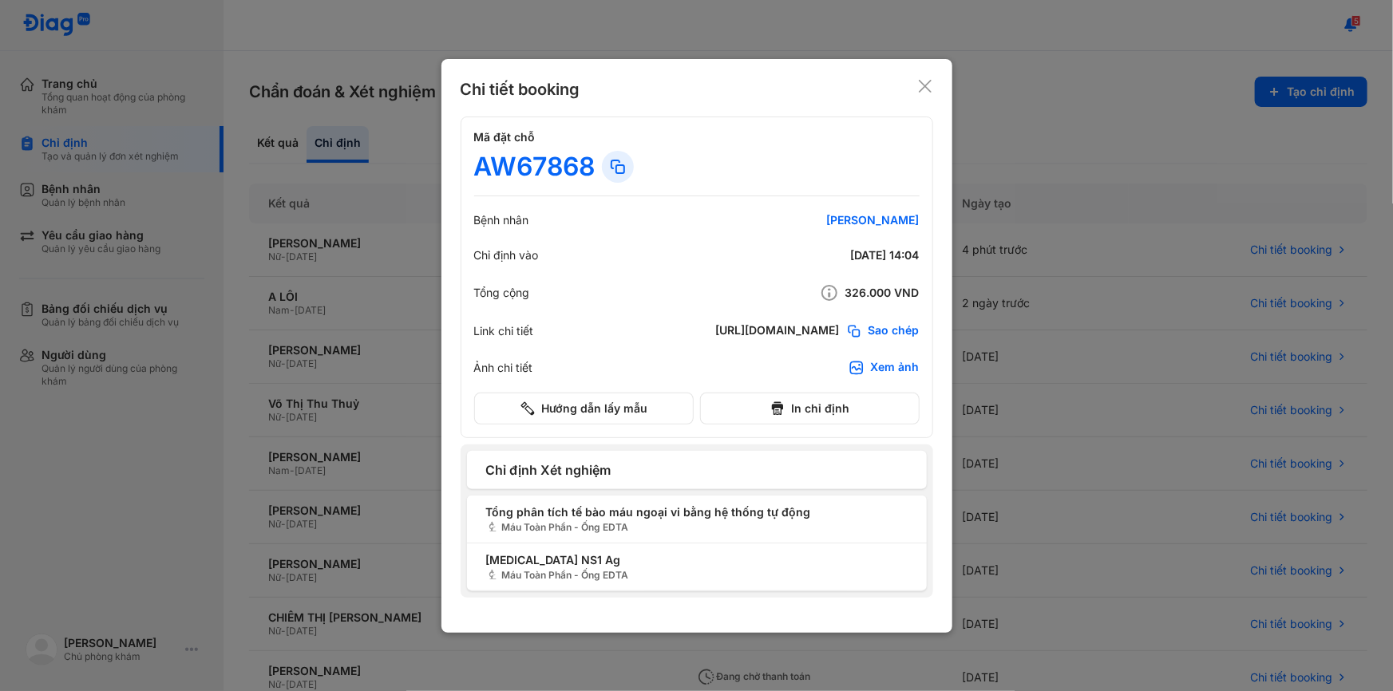
click at [910, 80] on div "Chi tiết booking" at bounding box center [697, 89] width 473 height 22
click at [920, 80] on icon at bounding box center [925, 86] width 16 height 16
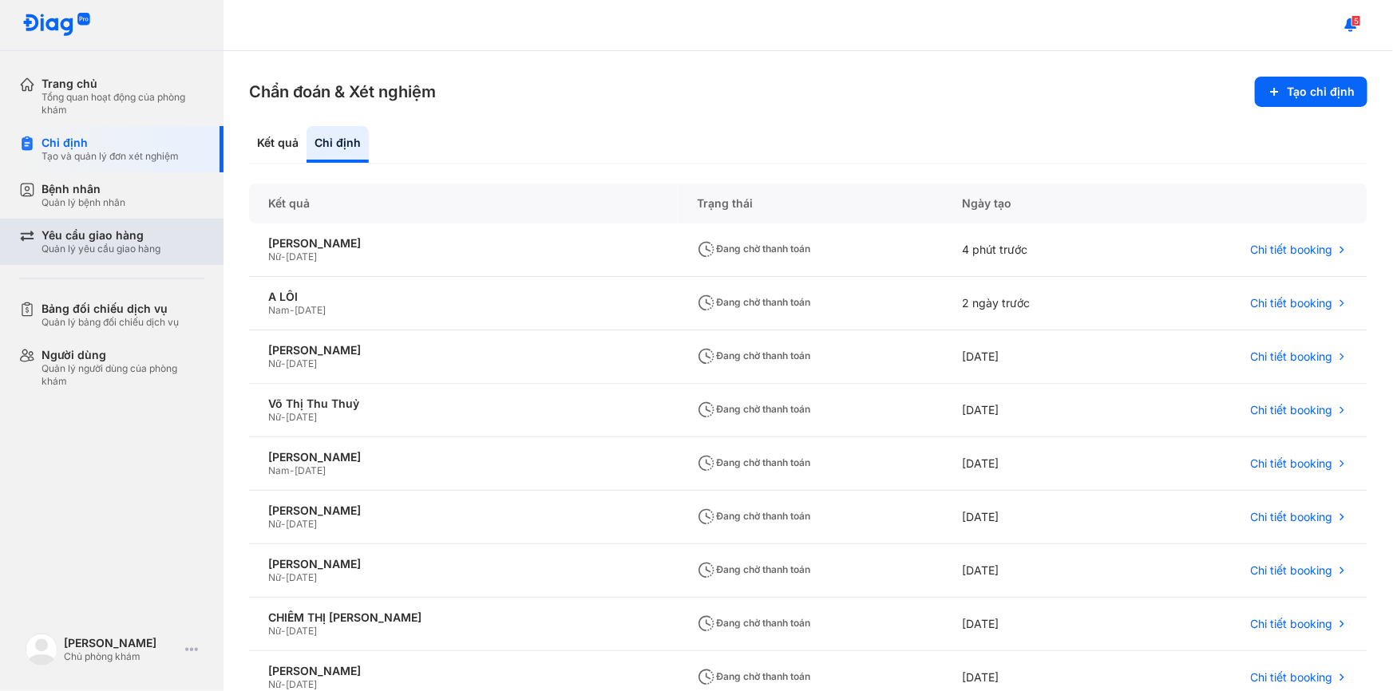
click at [147, 238] on div "Yêu cầu giao hàng" at bounding box center [101, 235] width 119 height 14
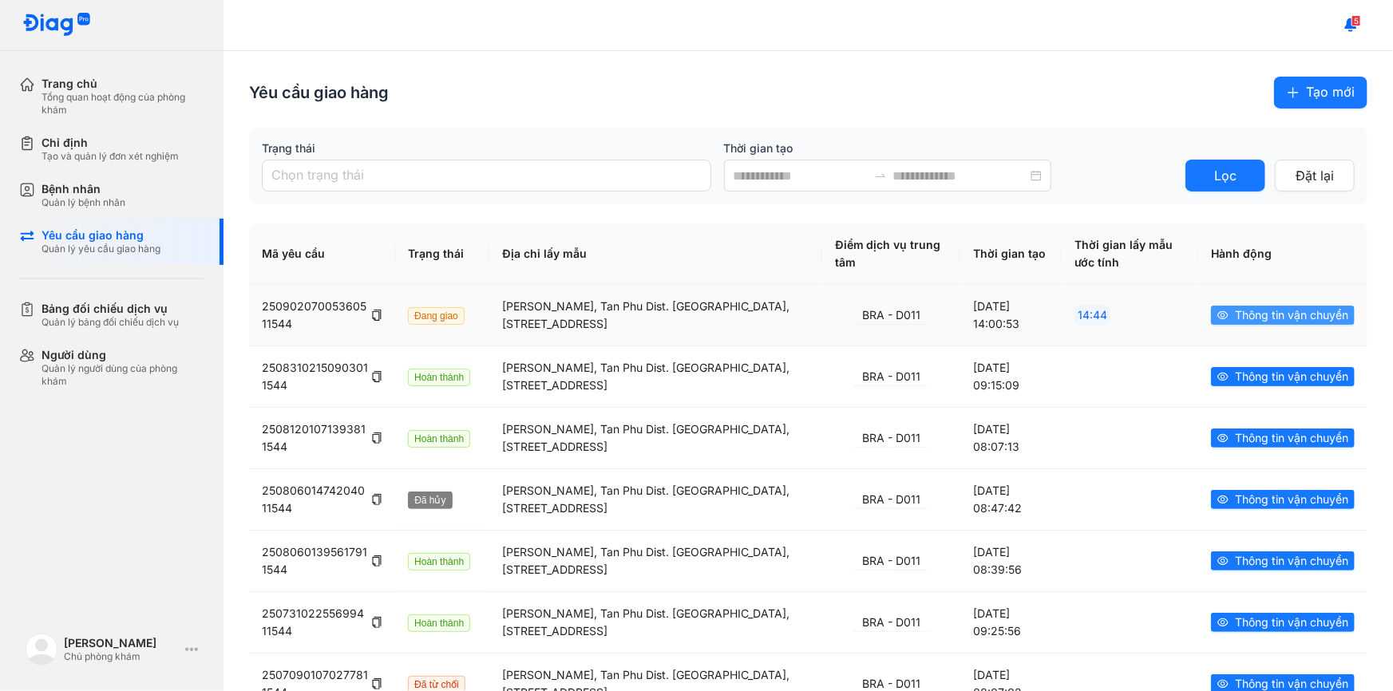
click at [1253, 306] on span "Thông tin vận chuyển" at bounding box center [1291, 315] width 113 height 18
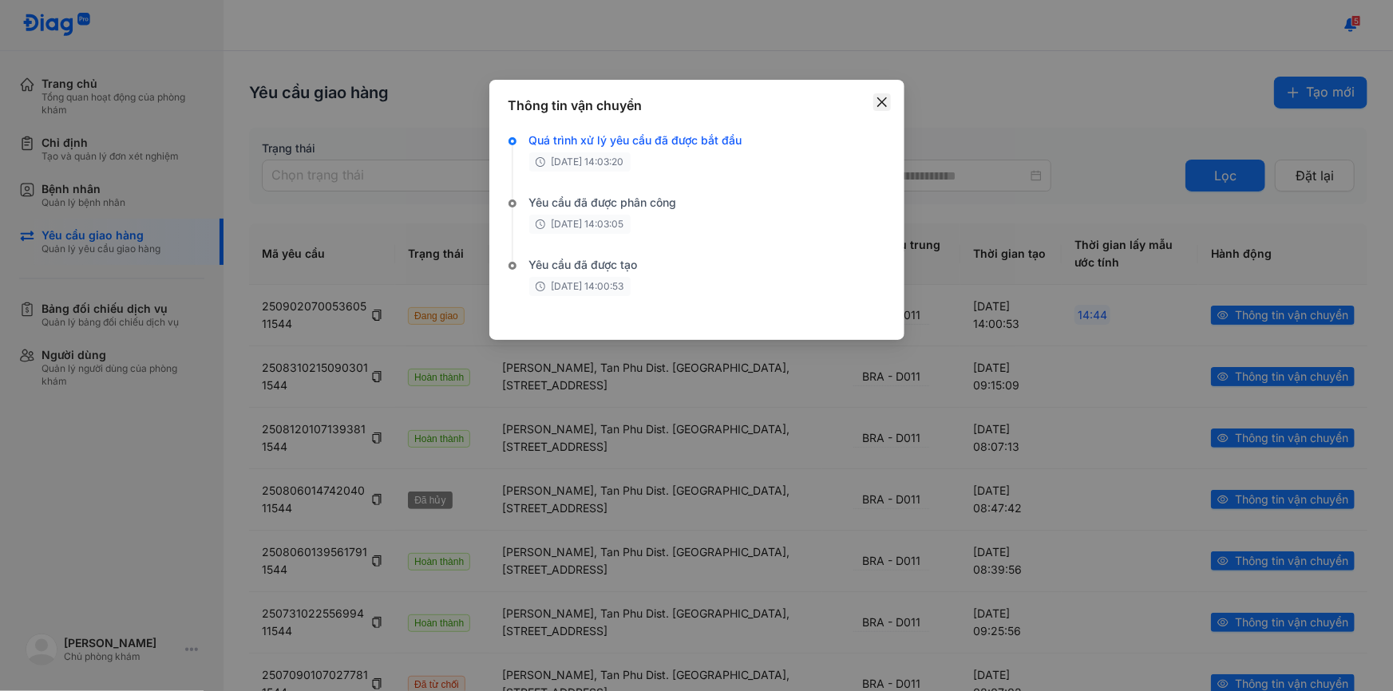
click at [881, 96] on icon "close" at bounding box center [882, 102] width 13 height 13
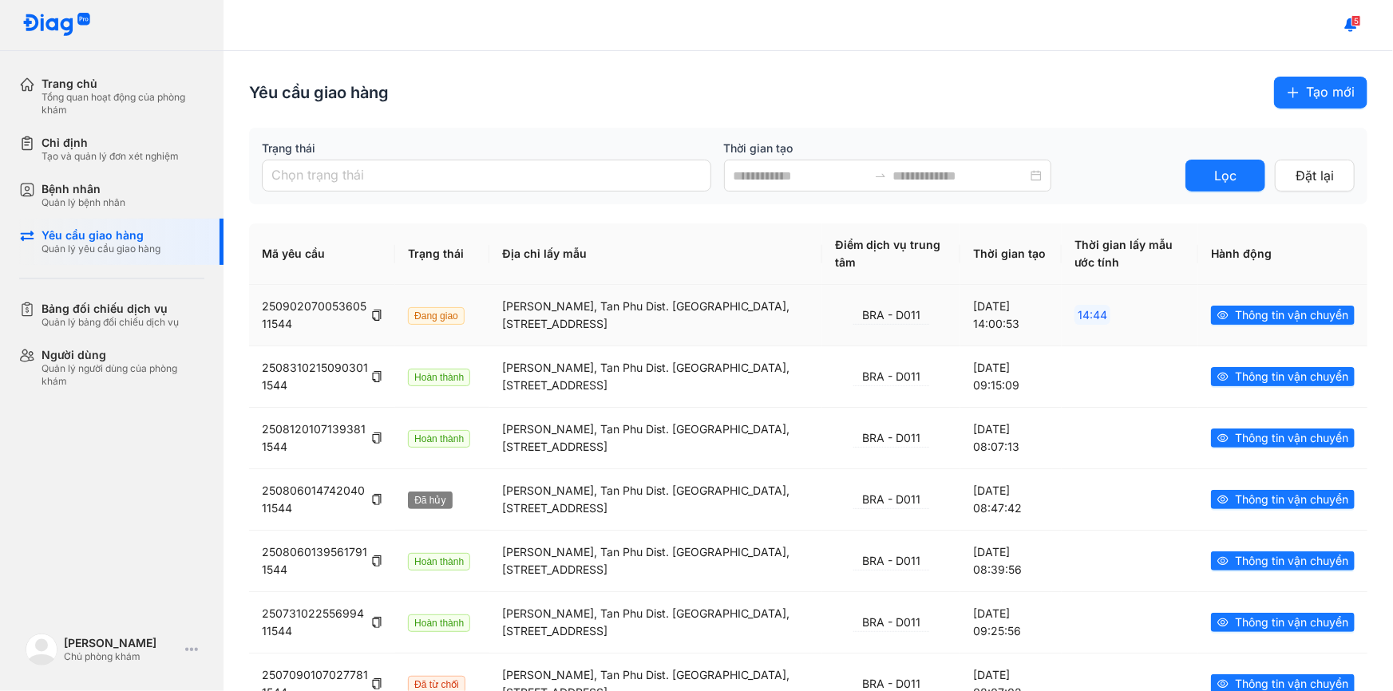
drag, startPoint x: 1289, startPoint y: 310, endPoint x: 922, endPoint y: 279, distance: 368.4
click at [1026, 288] on tr "25090207005360511544 [GEOGRAPHIC_DATA][PERSON_NAME], [PERSON_NAME][GEOGRAPHIC_D…" at bounding box center [808, 315] width 1118 height 61
click at [129, 167] on div "Chỉ định Tạo và quản lý đơn xét nghiệm" at bounding box center [121, 149] width 204 height 46
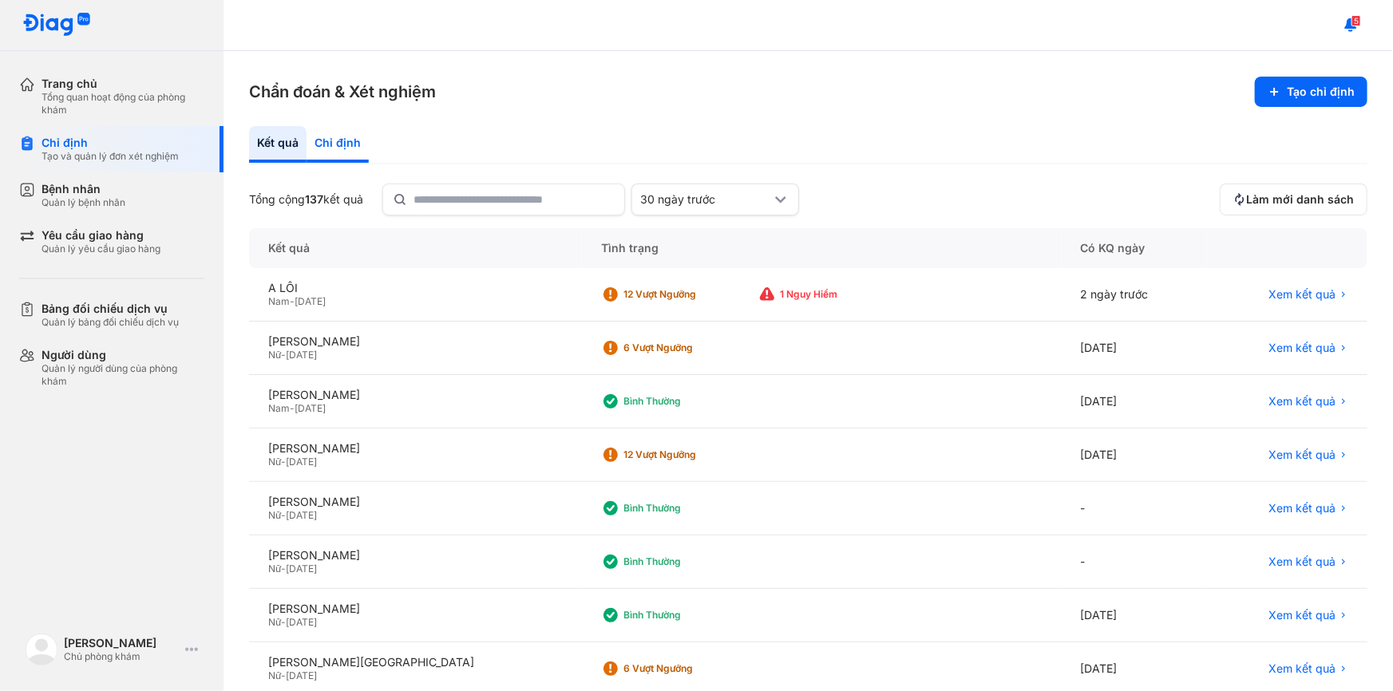
click at [358, 143] on div "Chỉ định" at bounding box center [337, 144] width 62 height 37
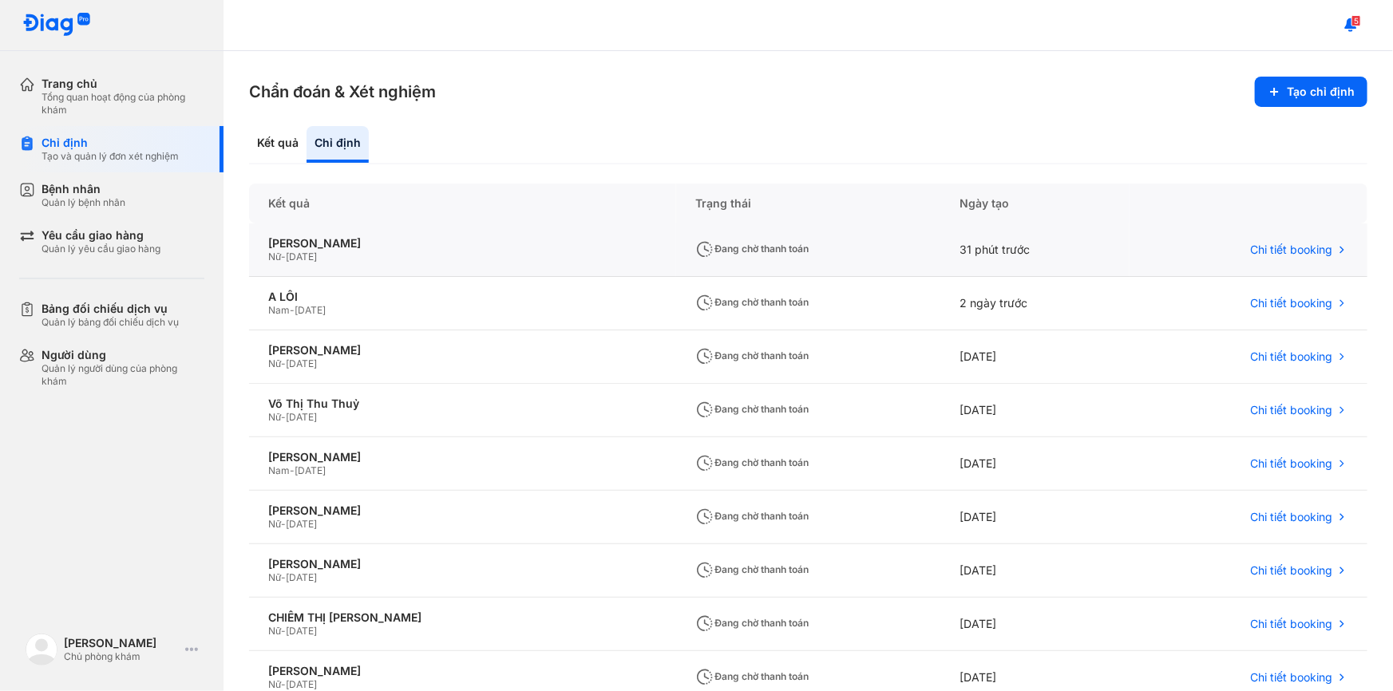
click at [828, 251] on div "Đang chờ thanh toán" at bounding box center [808, 249] width 264 height 53
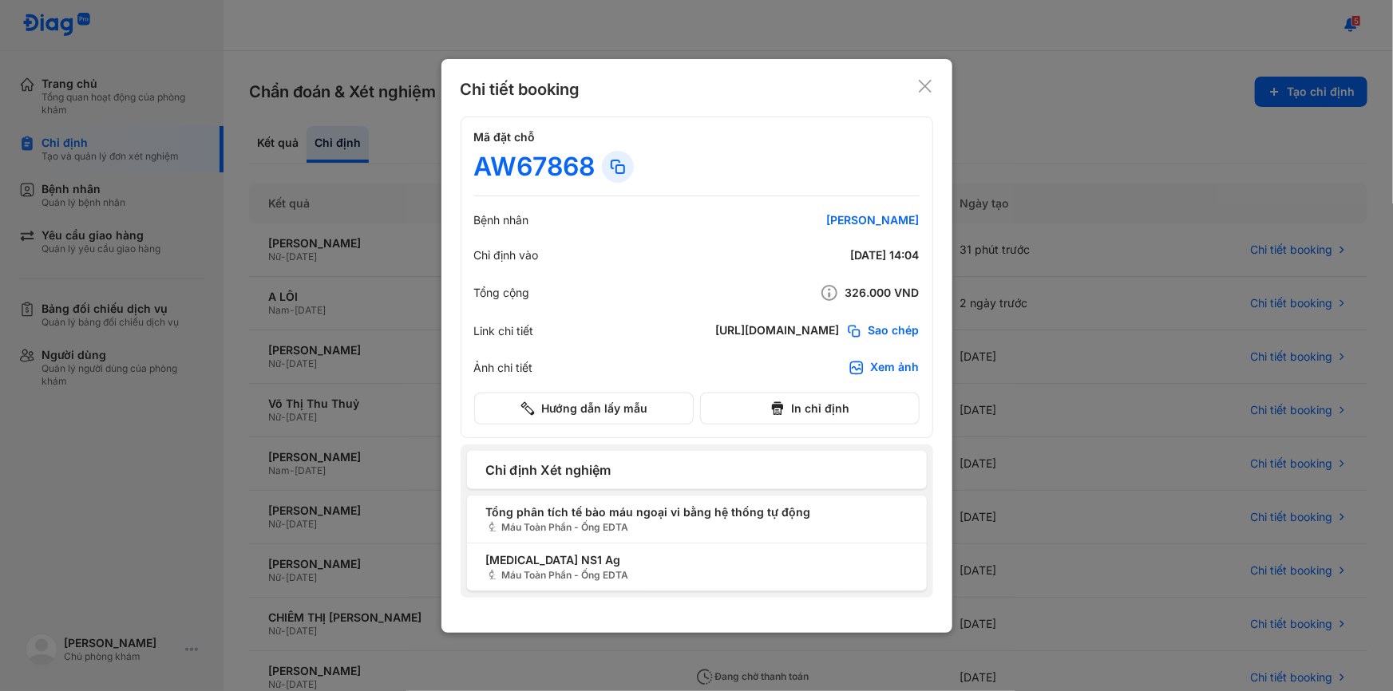
click at [934, 69] on div "Chi tiết booking Mã đặt chỗ AW67868 Bệnh nhân [PERSON_NAME] Trinh Chỉ định vào …" at bounding box center [696, 346] width 511 height 574
drag, startPoint x: 612, startPoint y: 402, endPoint x: 911, endPoint y: 158, distance: 386.3
click at [873, 212] on div "Mã đặt chỗ AW67868 Bệnh nhân [PERSON_NAME] Chỉ định vào [DATE] 14:04 Tổng cộng …" at bounding box center [697, 278] width 473 height 322
click at [924, 85] on use at bounding box center [925, 86] width 13 height 13
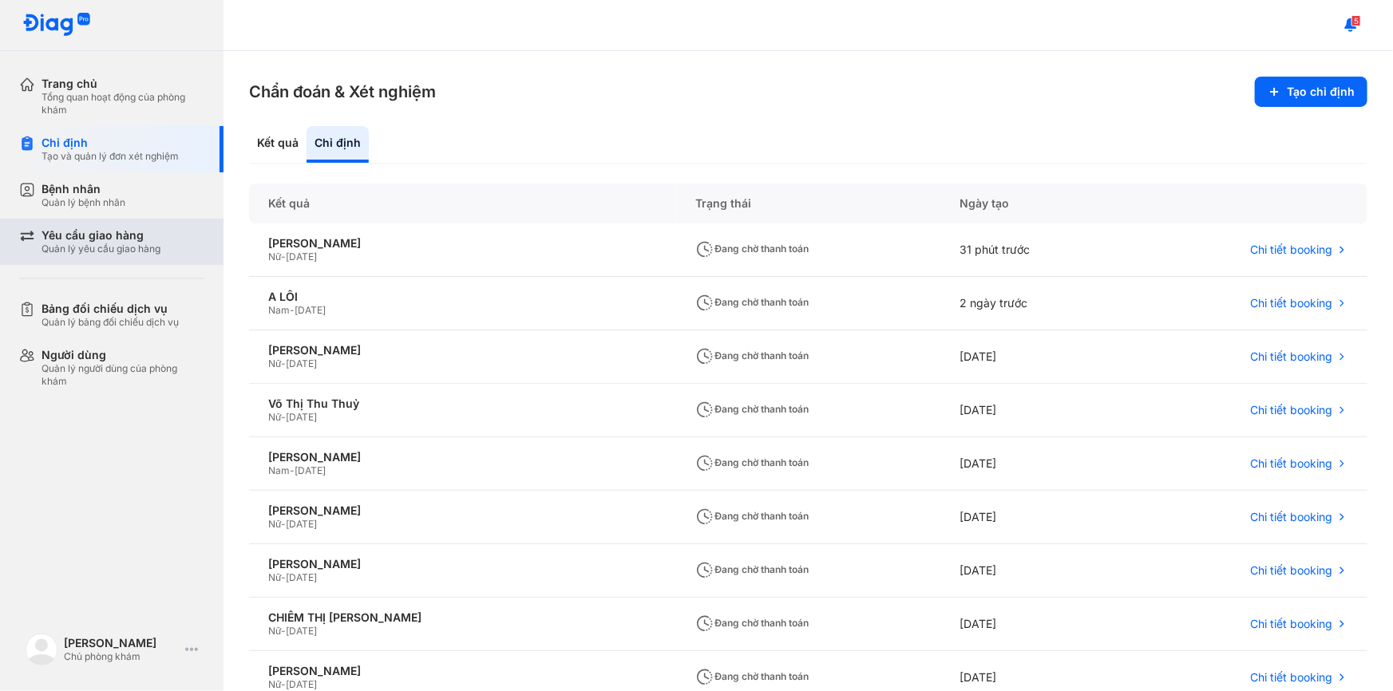
click at [164, 235] on div "Yêu cầu giao hàng Quản lý yêu cầu giao hàng" at bounding box center [123, 241] width 163 height 27
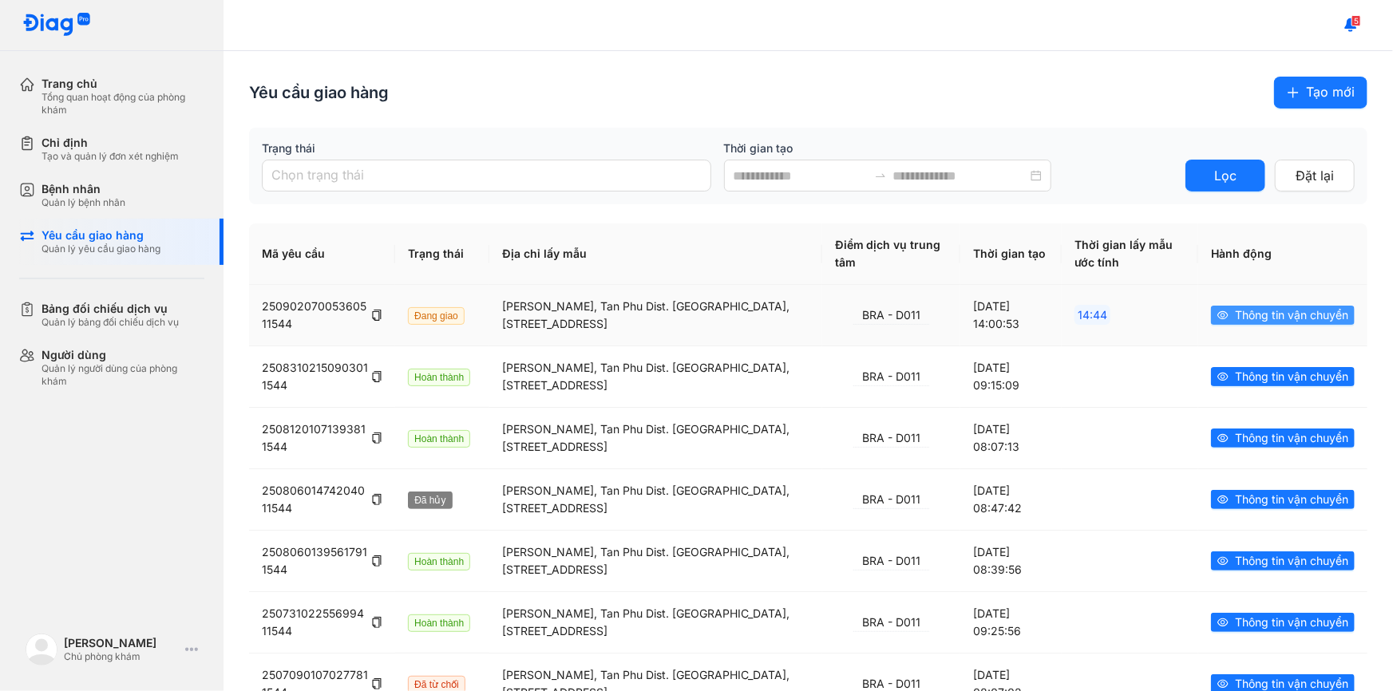
click at [1264, 314] on span "Thông tin vận chuyển" at bounding box center [1291, 315] width 113 height 18
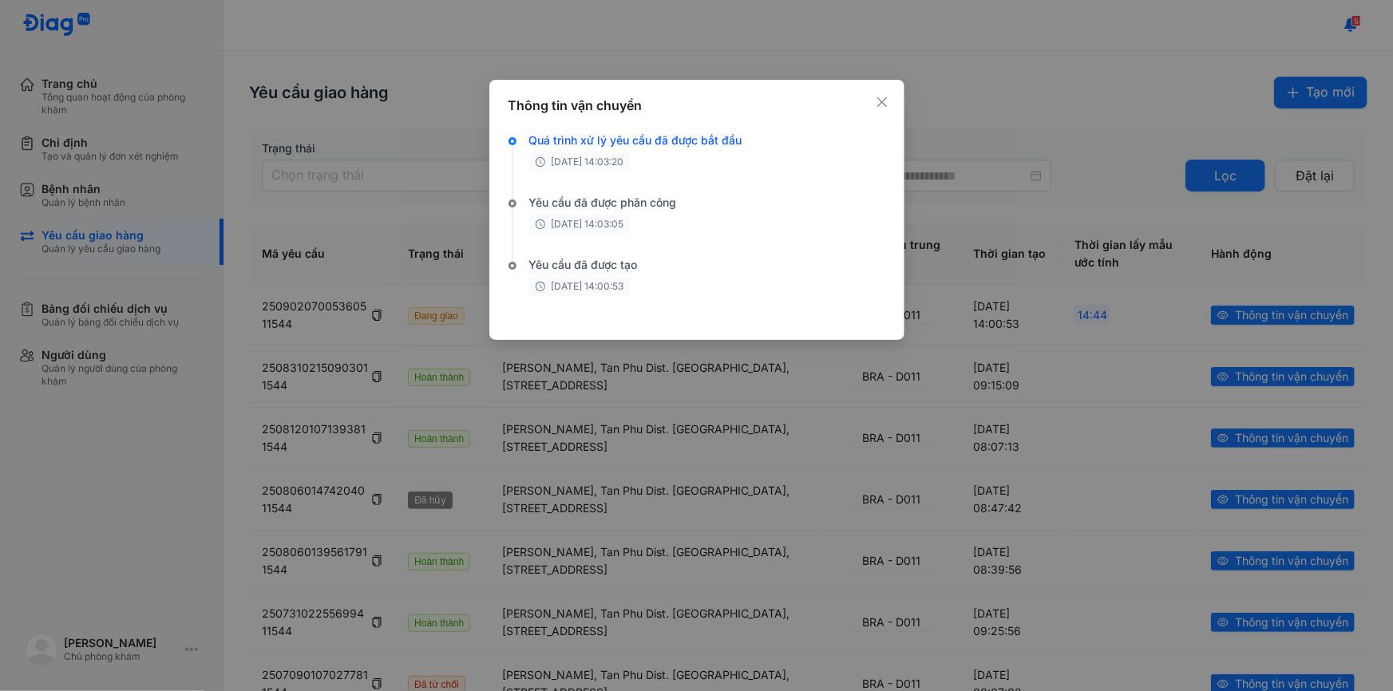
click at [872, 87] on div "Thông tin vận chuyển Quá trình xử lý yêu cầu đã được bắt đầu [DATE] 14:03:20 Yê…" at bounding box center [696, 210] width 415 height 260
click at [881, 102] on icon "close" at bounding box center [881, 102] width 10 height 10
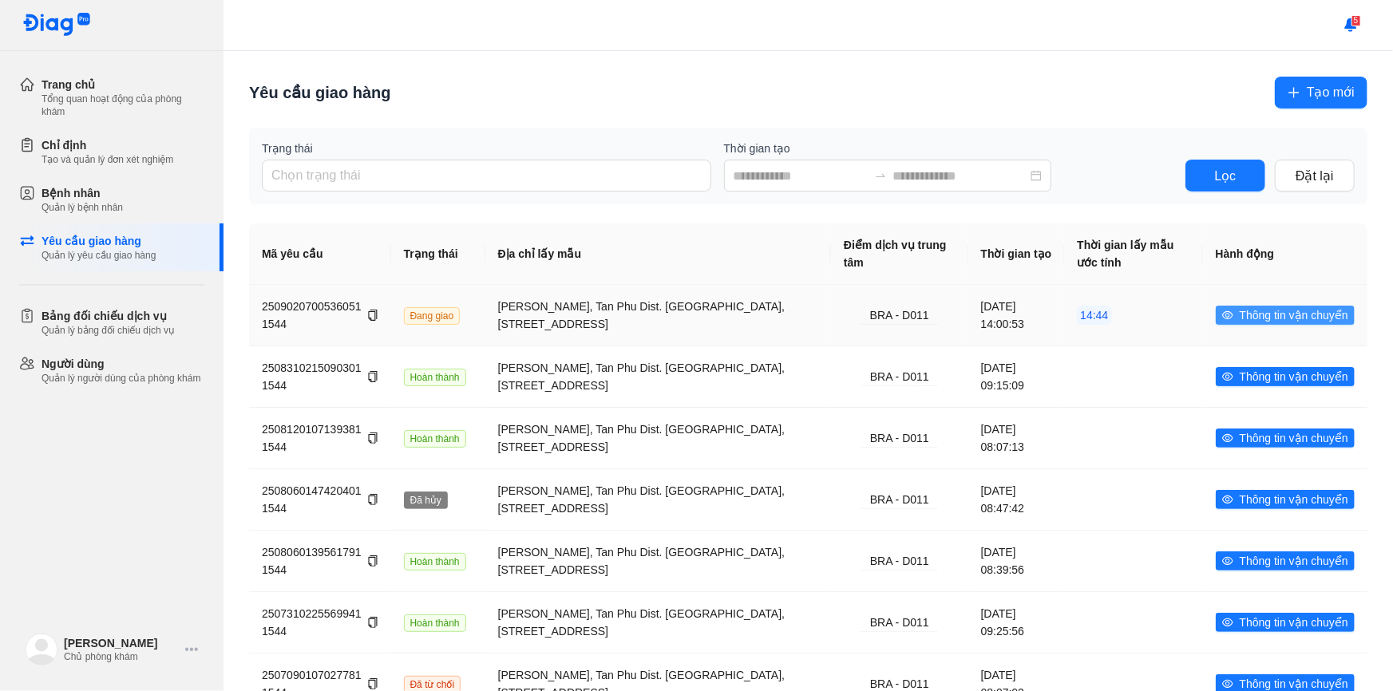
click at [1259, 320] on span "Thông tin vận chuyển" at bounding box center [1294, 315] width 109 height 18
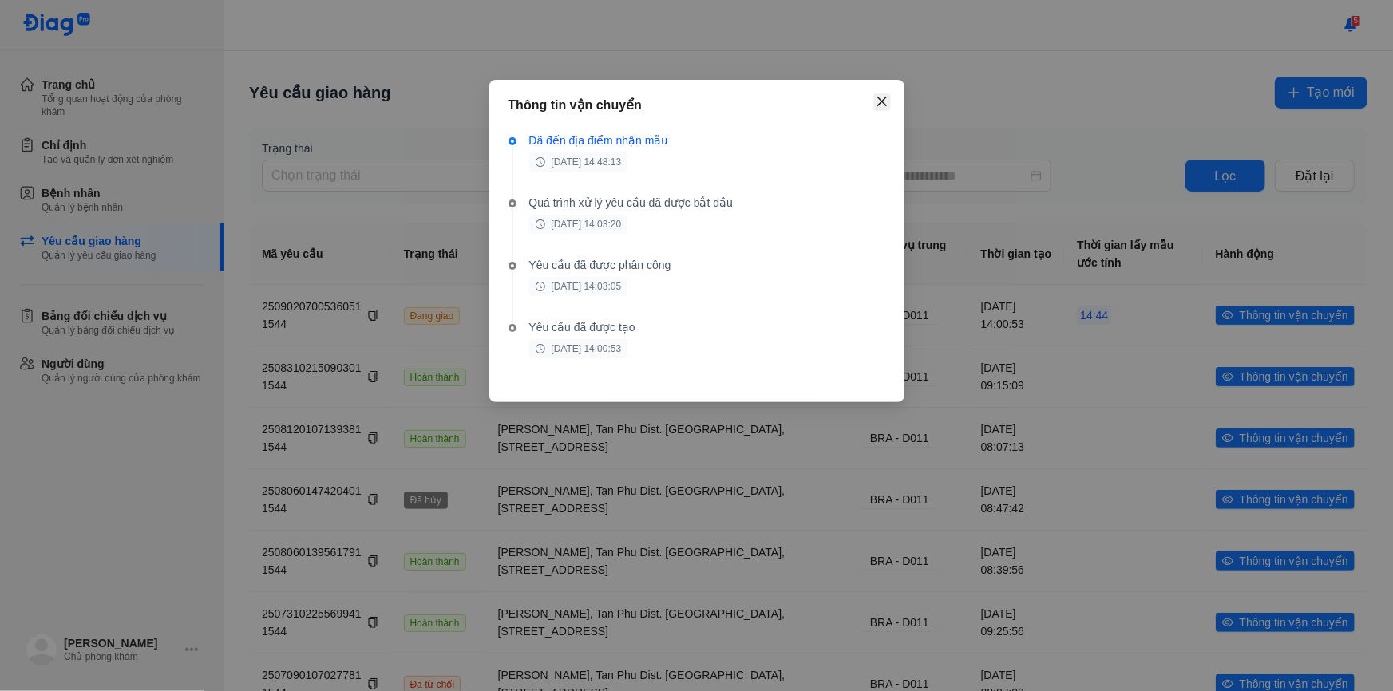
click at [879, 104] on icon "close" at bounding box center [881, 102] width 10 height 10
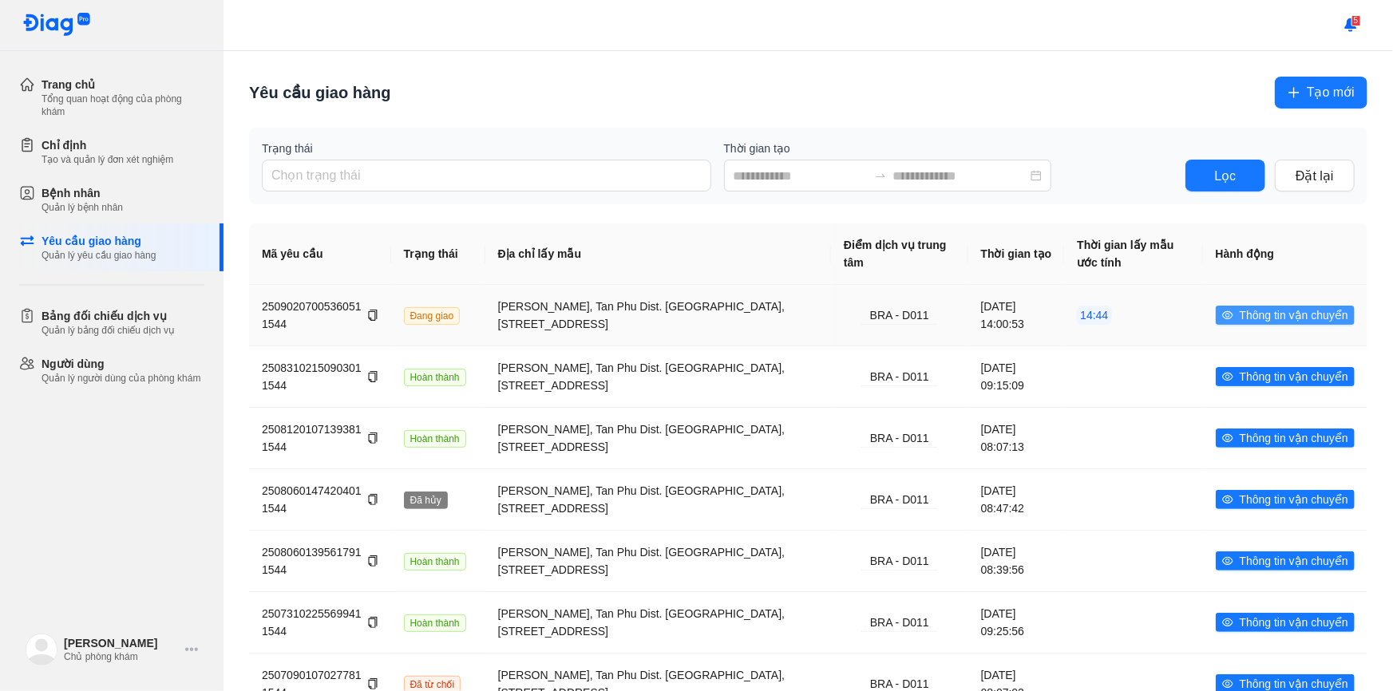
click at [1240, 321] on span "Thông tin vận chuyển" at bounding box center [1294, 315] width 109 height 18
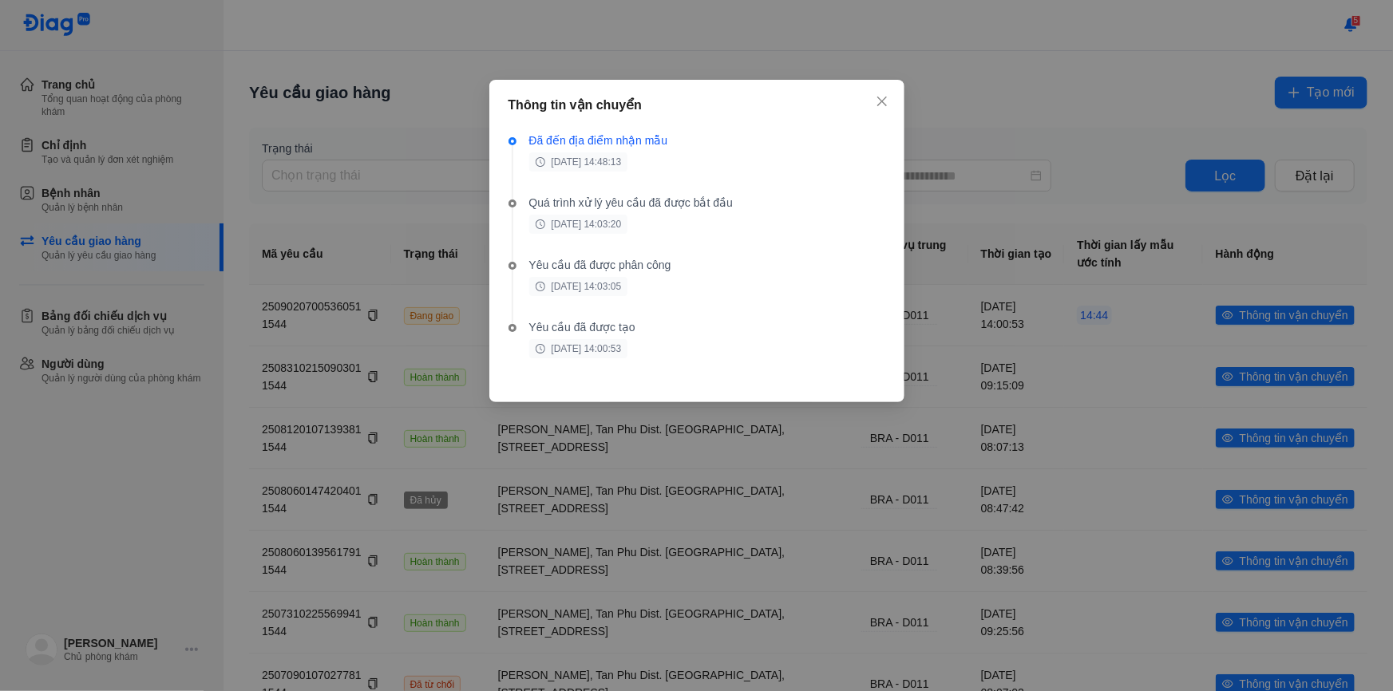
click at [606, 159] on span "02/09/2025 14:48:13" at bounding box center [578, 161] width 99 height 19
click at [884, 103] on icon "close" at bounding box center [882, 101] width 13 height 13
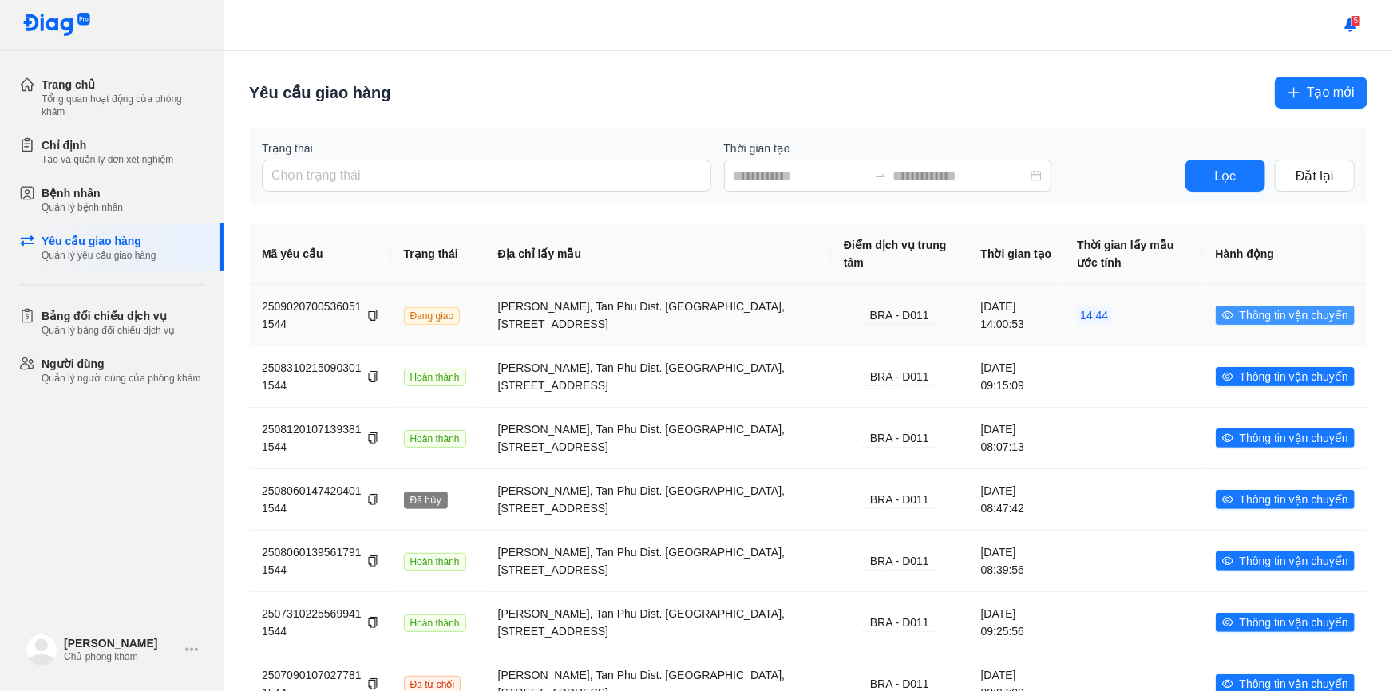
click at [1284, 311] on span "Thông tin vận chuyển" at bounding box center [1294, 315] width 109 height 18
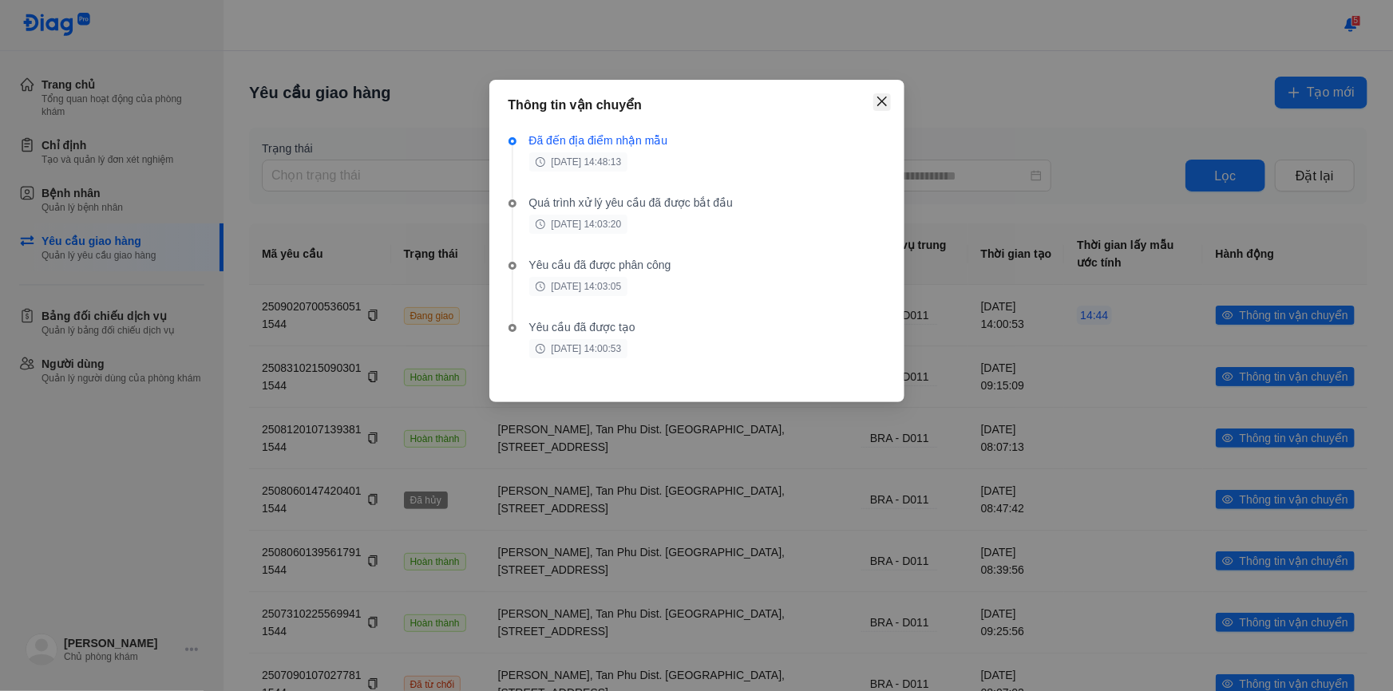
click at [883, 102] on icon "close" at bounding box center [882, 101] width 13 height 13
